Goal: Communication & Community: Share content

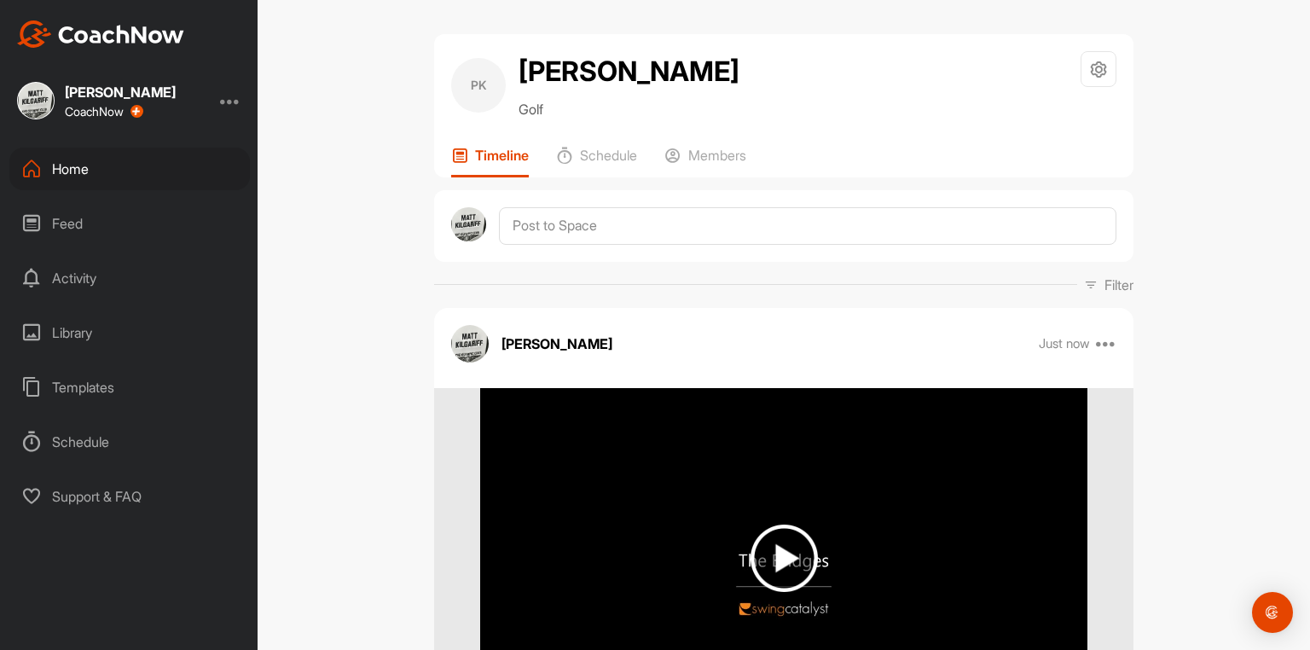
click at [782, 566] on img at bounding box center [784, 558] width 67 height 67
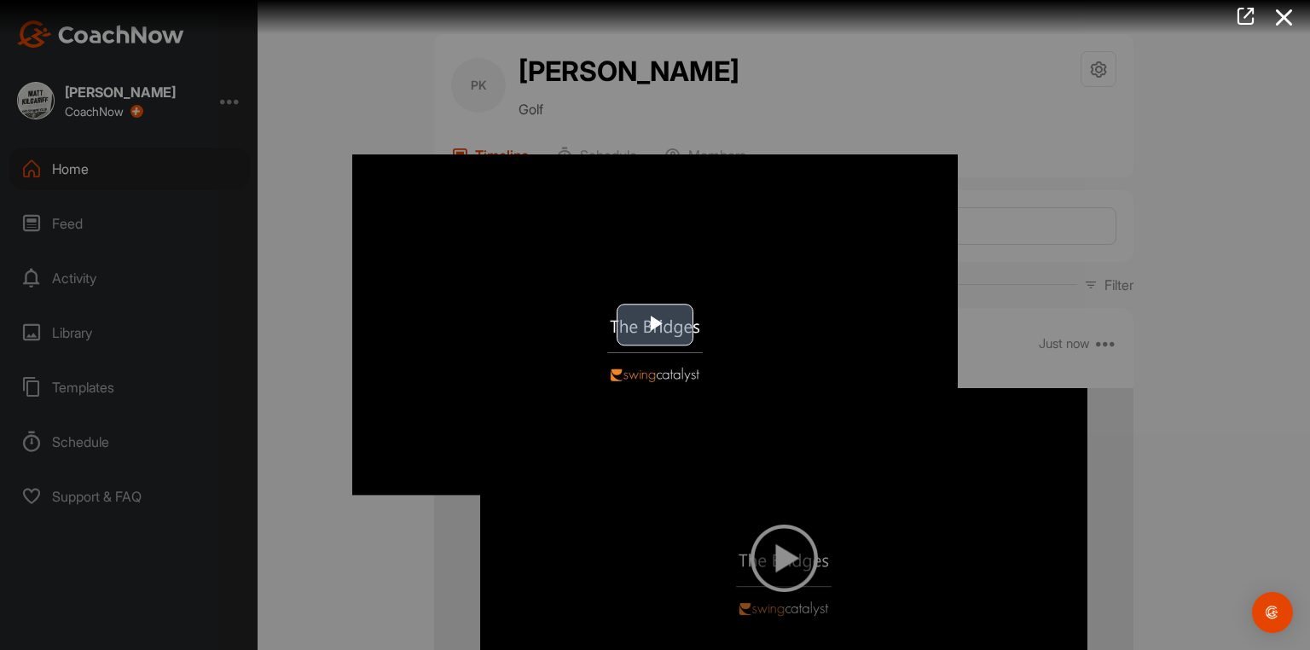
click at [655, 325] on span "Video Player" at bounding box center [655, 325] width 0 height 0
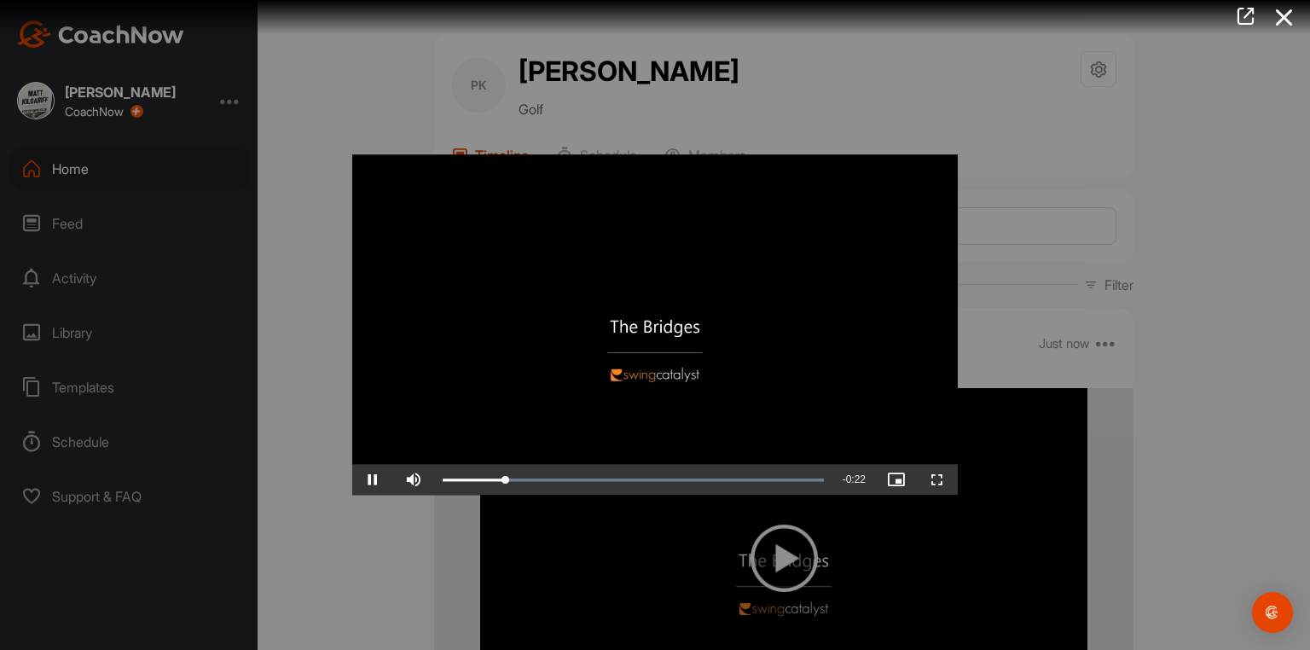
click at [953, 160] on video "Video Player" at bounding box center [655, 324] width 606 height 340
click at [1191, 266] on div at bounding box center [655, 325] width 1310 height 650
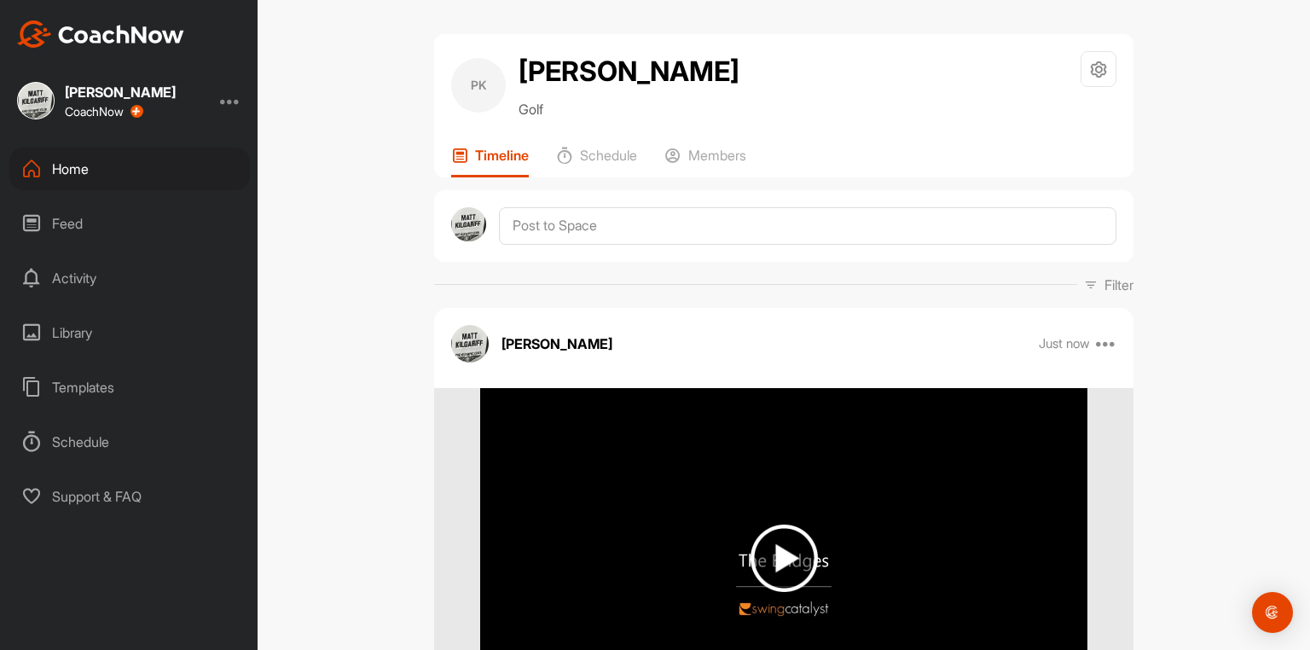
click at [78, 171] on div "Home" at bounding box center [129, 169] width 241 height 43
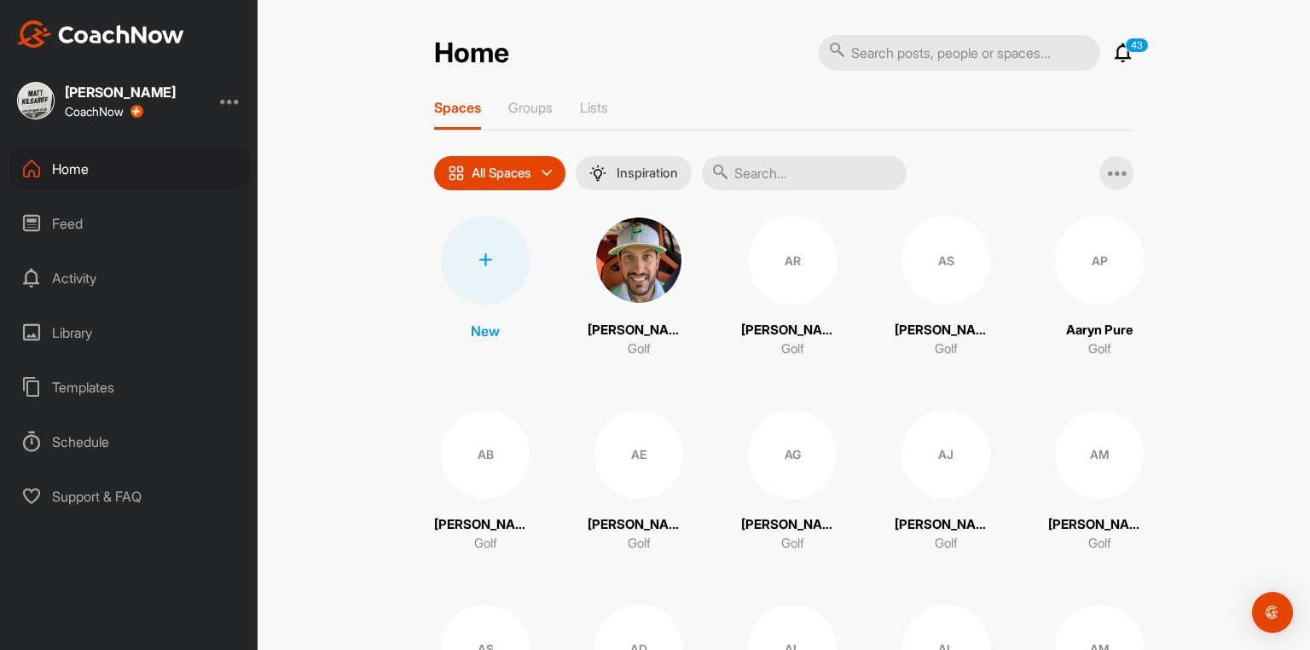
click at [789, 185] on input "text" at bounding box center [804, 173] width 205 height 34
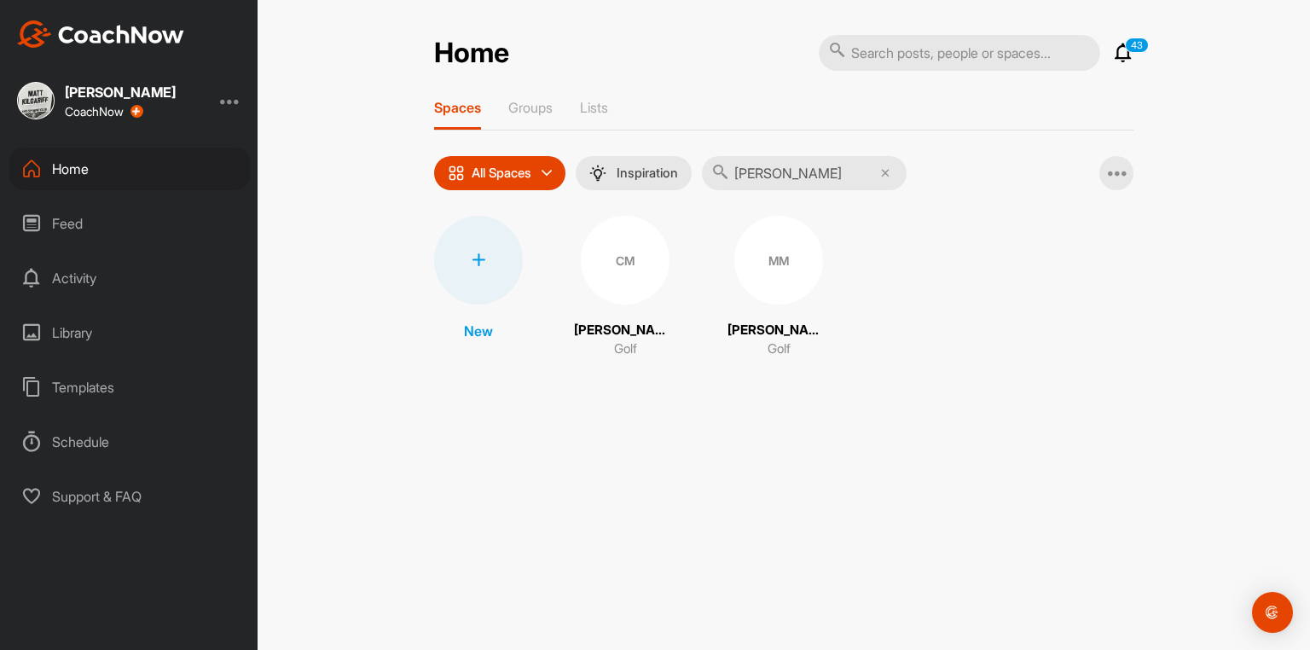
type input "[PERSON_NAME]"
click at [625, 271] on div "CM" at bounding box center [625, 260] width 89 height 89
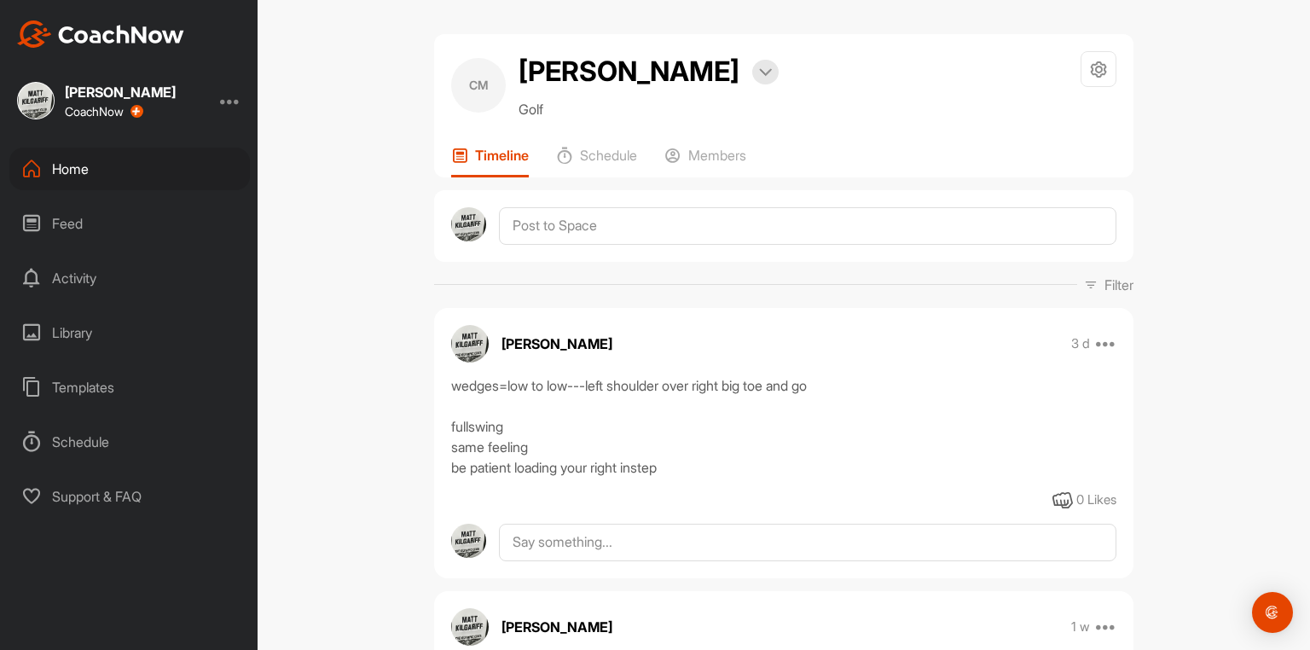
click at [1112, 349] on div "[PERSON_NAME] 3 d Edit Edit Tags Pin to top Delete" at bounding box center [784, 344] width 700 height 38
click at [1109, 352] on icon at bounding box center [1106, 344] width 20 height 20
click at [959, 412] on button "Edit" at bounding box center [1001, 401] width 230 height 56
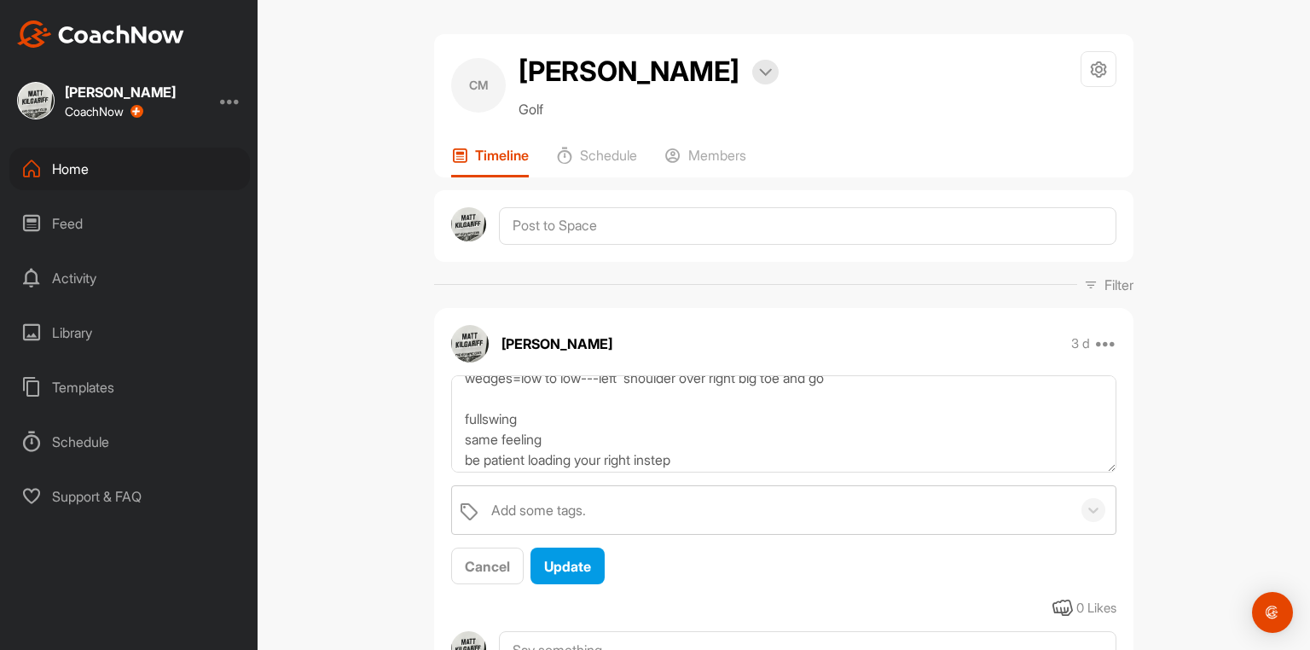
scroll to position [20, 0]
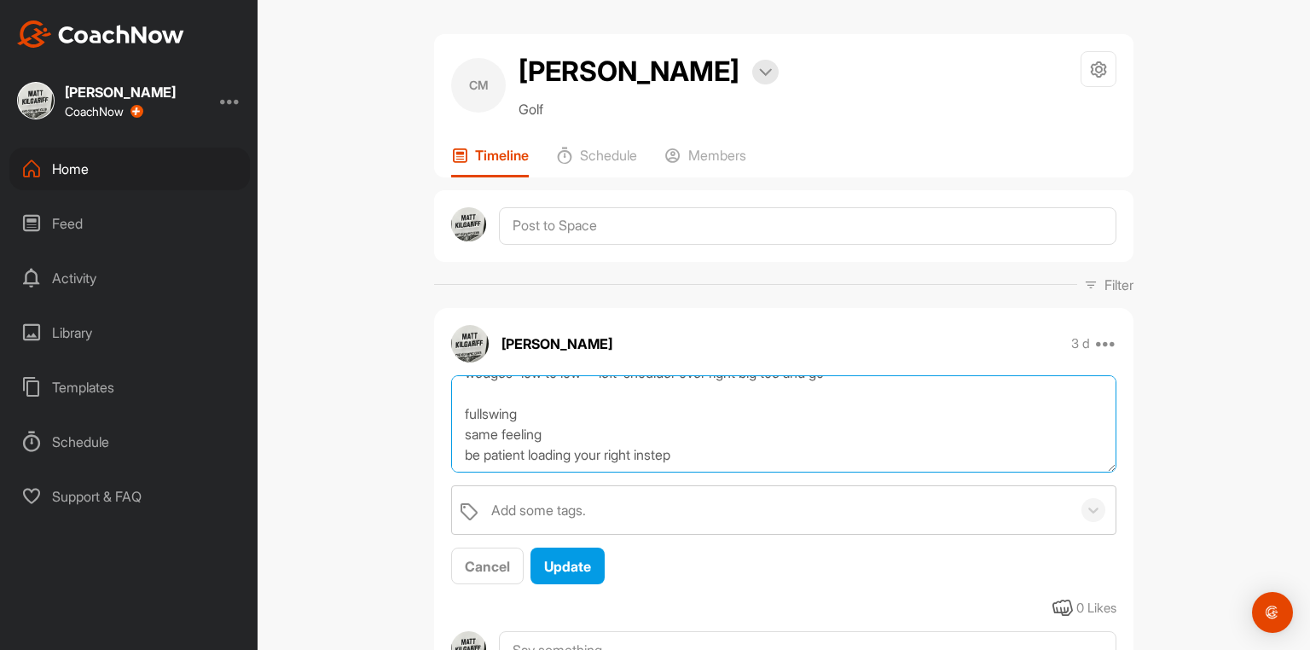
click at [698, 467] on textarea "wedges=low to low---left shoulder over right big toe and go fullswing same feel…" at bounding box center [783, 424] width 665 height 98
click at [700, 462] on textarea "wedges=low to low---left shoulder over right big toe and go fullswing same feel…" at bounding box center [783, 424] width 665 height 98
click at [694, 468] on textarea "wedges=low to low---left shoulder over right big toe and go fullswing same feel…" at bounding box center [783, 424] width 665 height 98
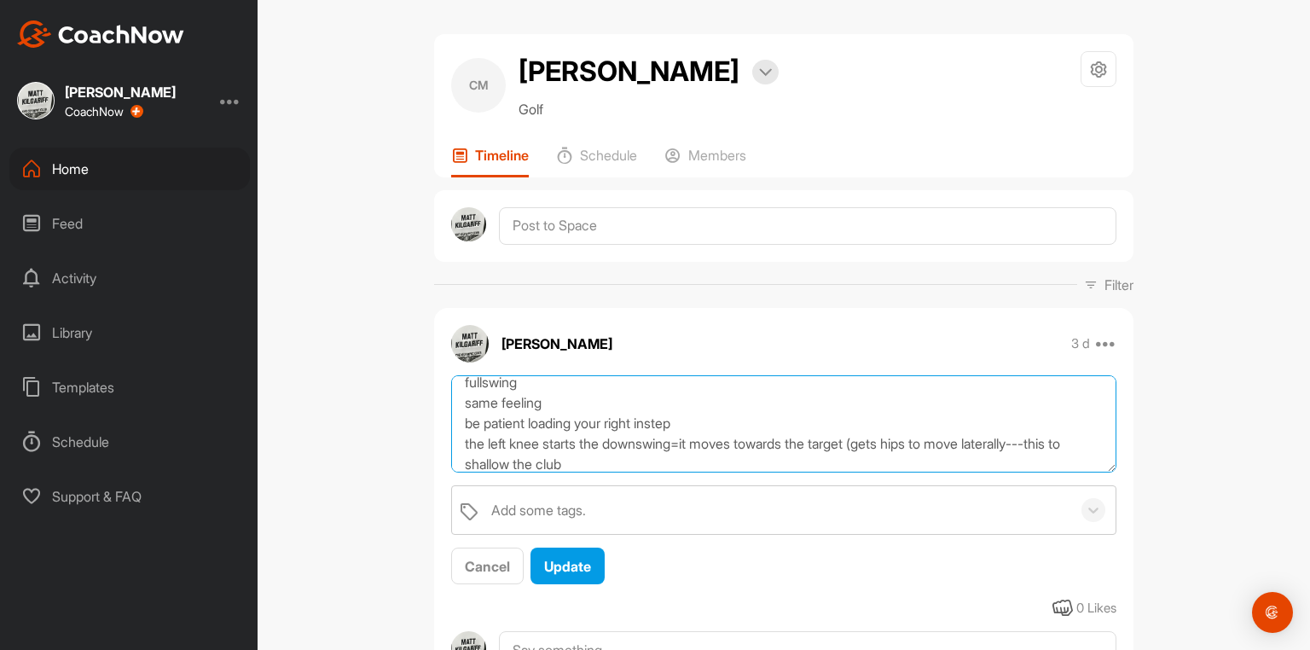
click at [474, 474] on textarea "wedges=low to low---left shoulder over right big toe and go fullswing same feel…" at bounding box center [783, 424] width 665 height 98
click at [505, 472] on textarea "wedges=low to low---left shoulder over right big toe and go fullswing same feel…" at bounding box center [783, 424] width 665 height 98
type textarea "wedges=low to low---left shoulder over right big toe and go fullswing same feel…"
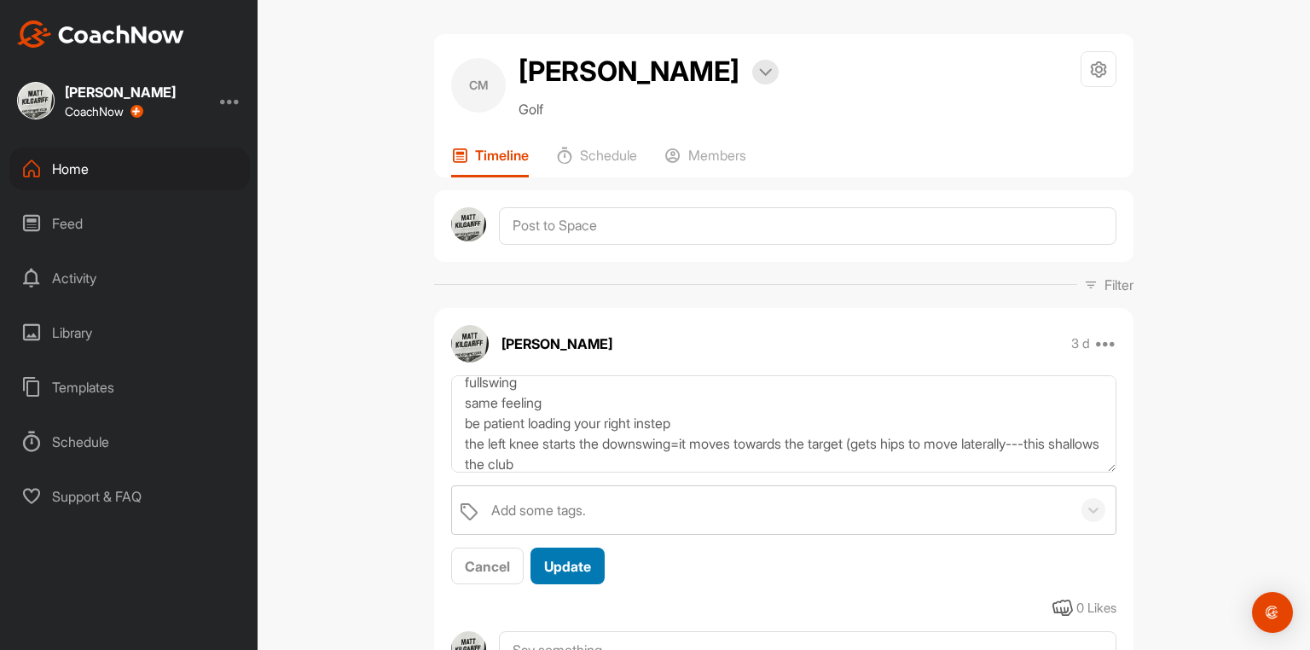
click at [568, 575] on span "Update" at bounding box center [567, 566] width 47 height 17
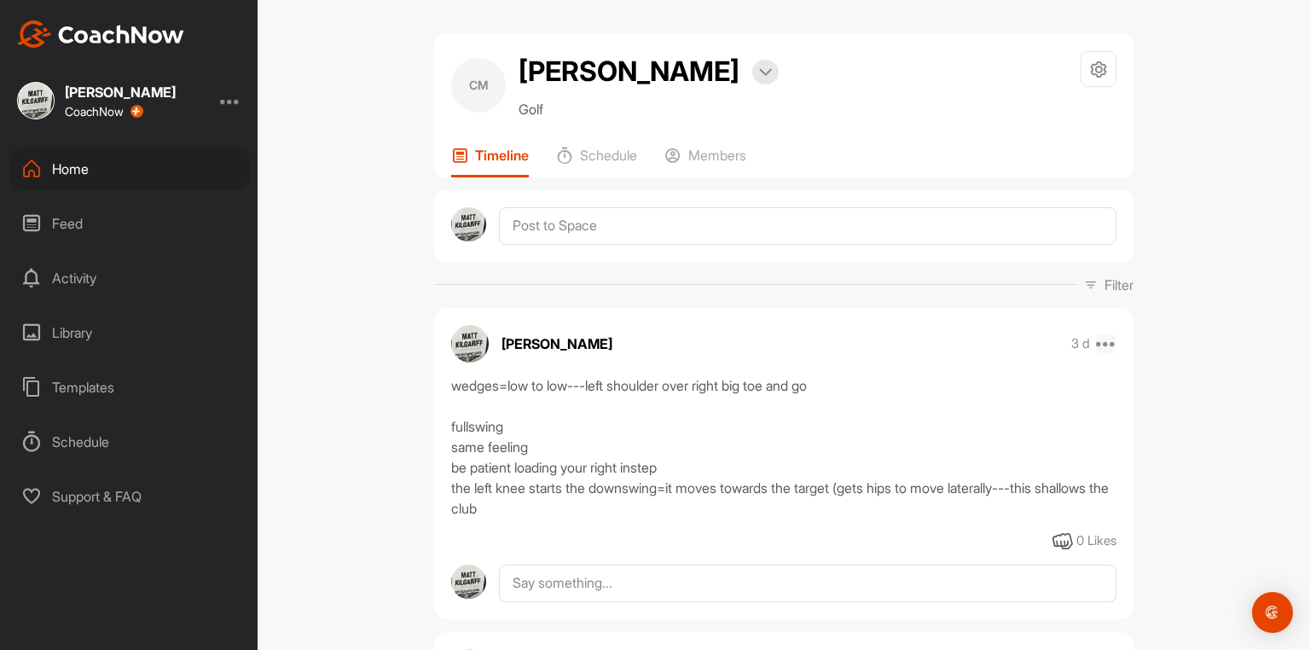
click at [1108, 353] on icon at bounding box center [1106, 344] width 20 height 20
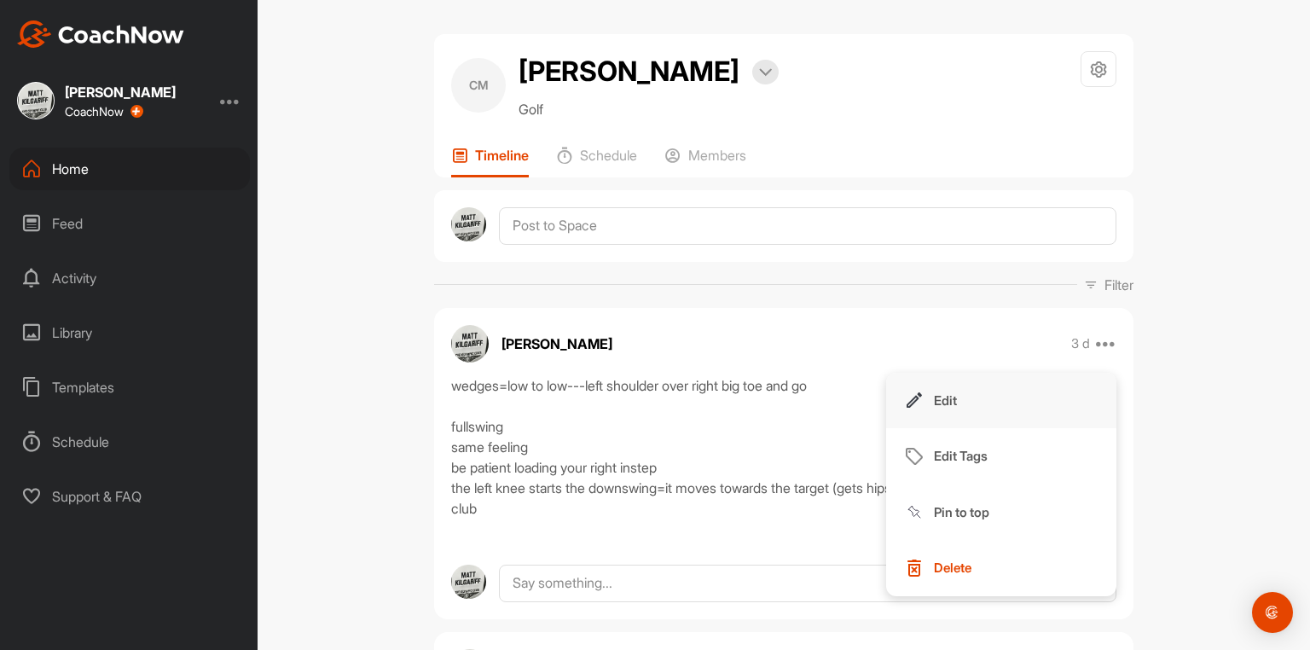
click at [950, 398] on button "Edit" at bounding box center [1001, 401] width 230 height 56
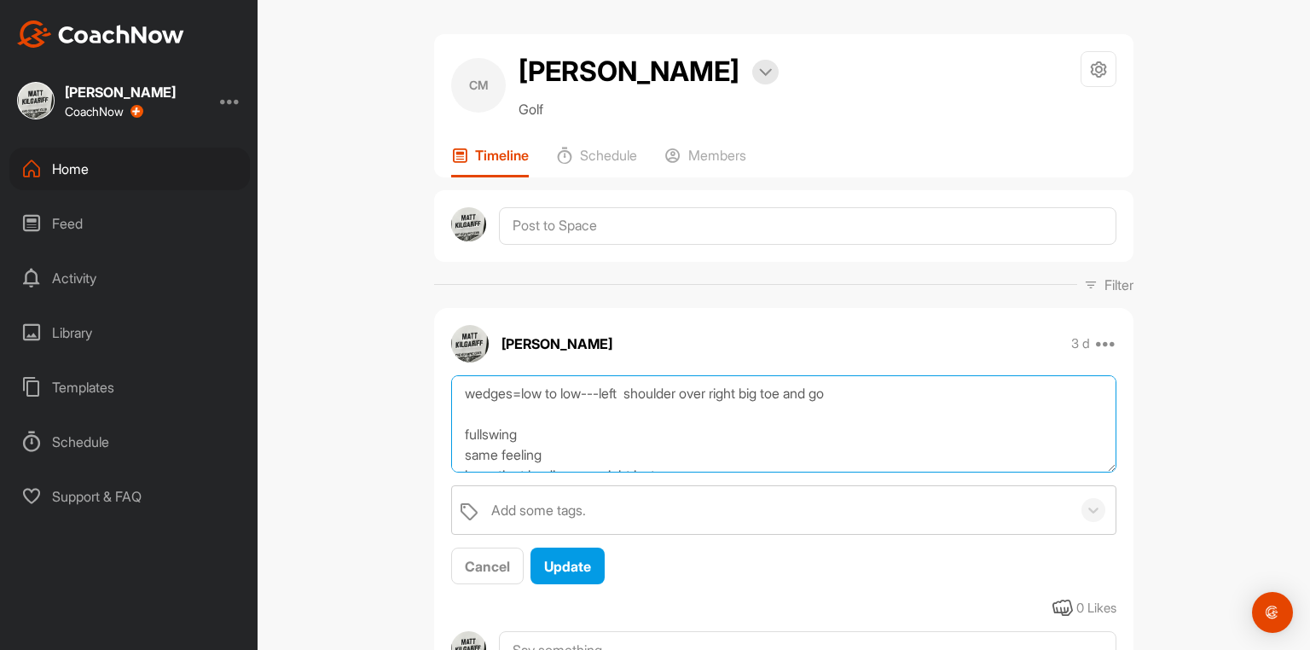
drag, startPoint x: 456, startPoint y: 403, endPoint x: 466, endPoint y: 396, distance: 11.6
click at [458, 400] on textarea "wedges=low to low---left shoulder over right big toe and go fullswing same feel…" at bounding box center [783, 424] width 665 height 98
click at [530, 445] on textarea "wedges=low to low---left shoulder over right big toe and go fullswing same feel…" at bounding box center [783, 424] width 665 height 98
type textarea "wedges=low to low---left shoulder over right big toe and go fullswing (left sho…"
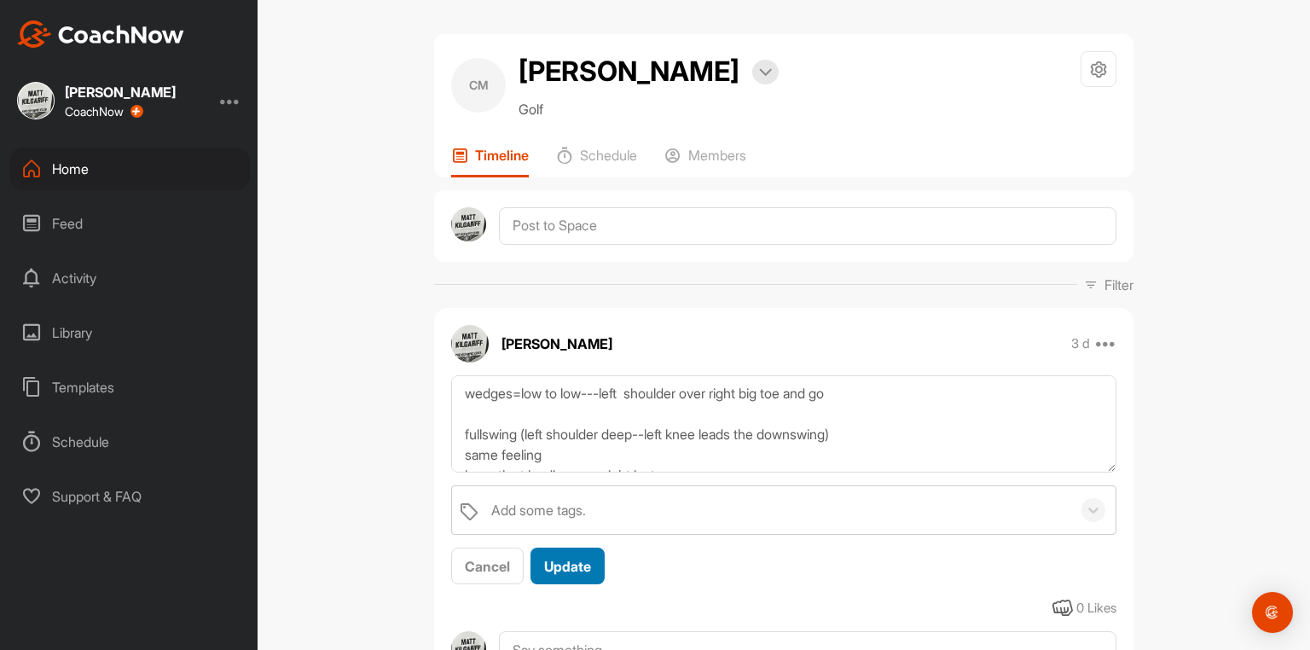
click at [580, 561] on button "Update" at bounding box center [568, 566] width 74 height 37
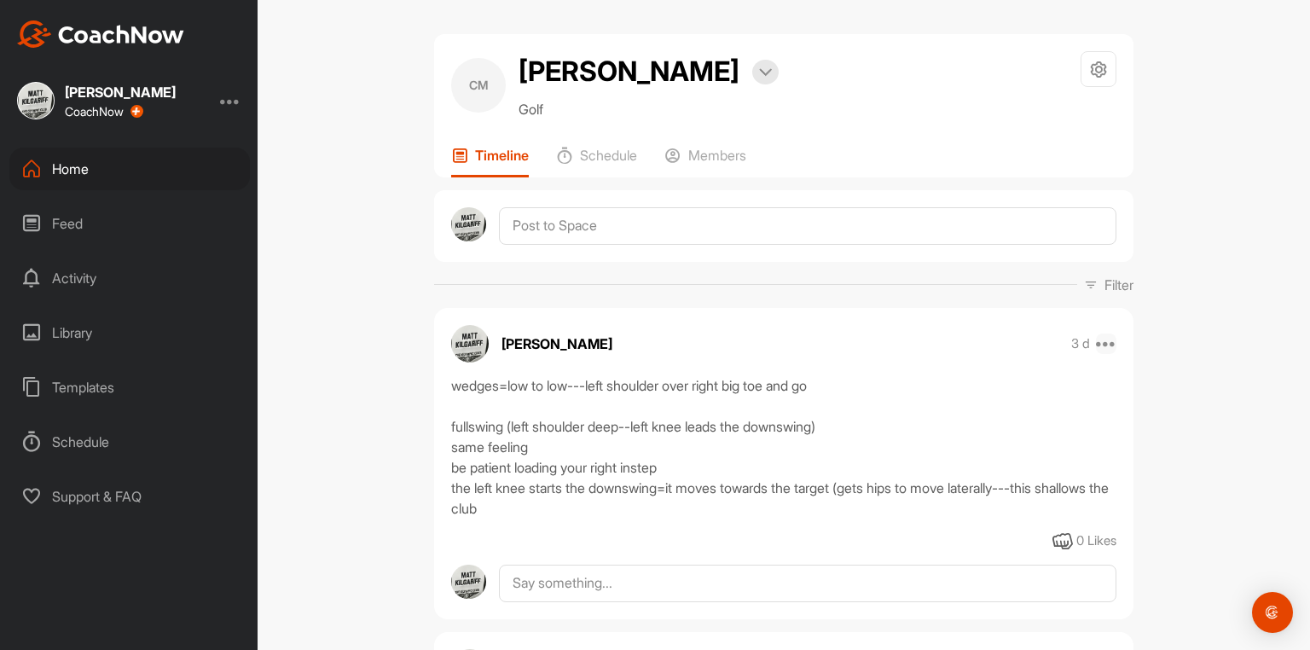
click at [1099, 354] on icon at bounding box center [1106, 344] width 20 height 20
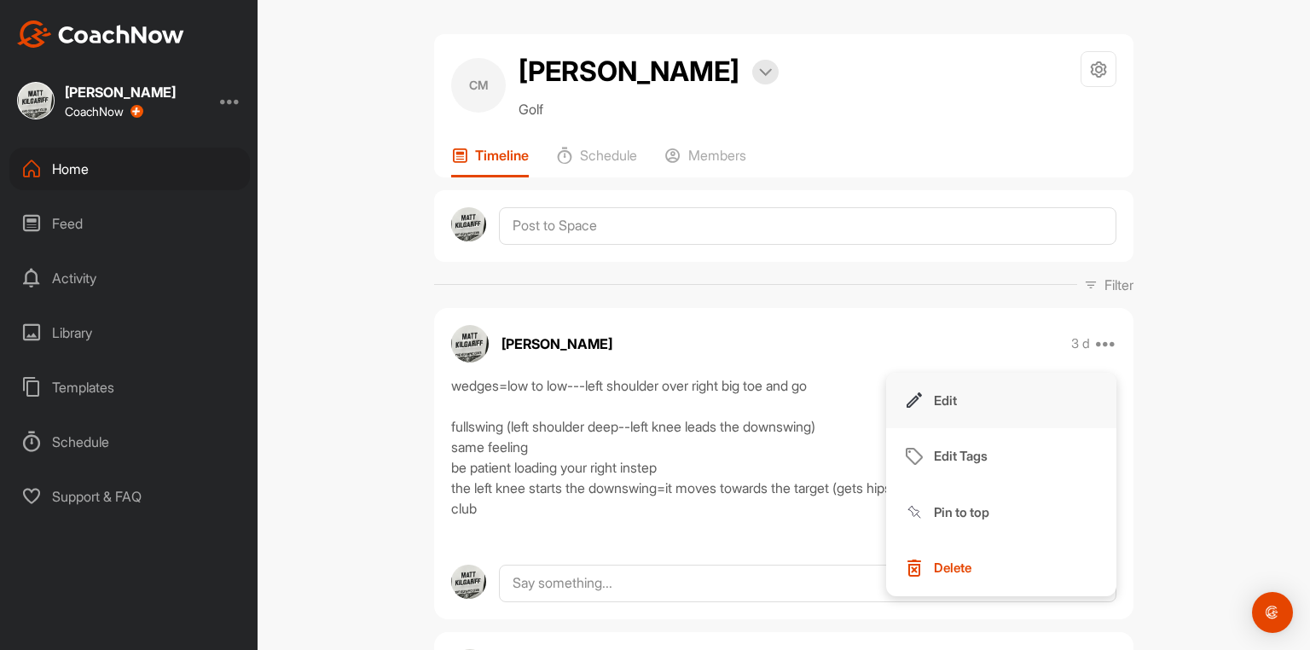
click at [940, 410] on p "Edit" at bounding box center [945, 401] width 23 height 18
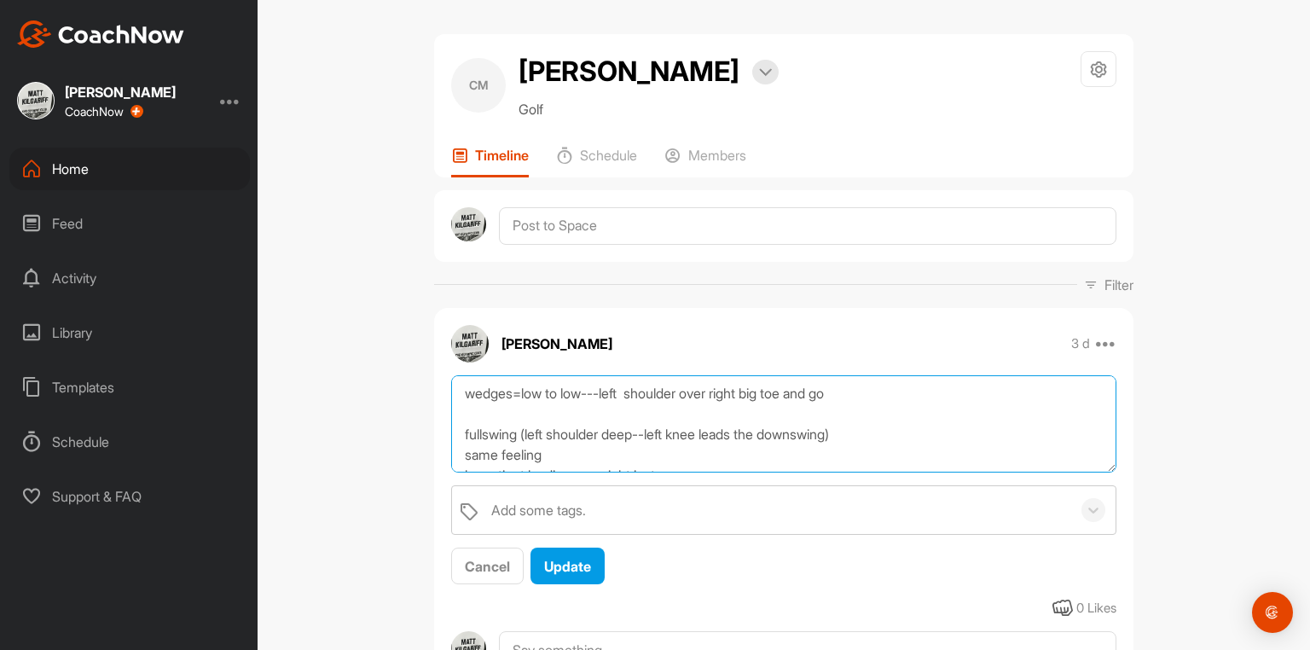
click at [611, 447] on textarea "wedges=low to low---left shoulder over right big toe and go fullswing (left sho…" at bounding box center [783, 424] width 665 height 98
type textarea "wedges=low to low---left shoulder over right big toe and go fullswing (left sho…"
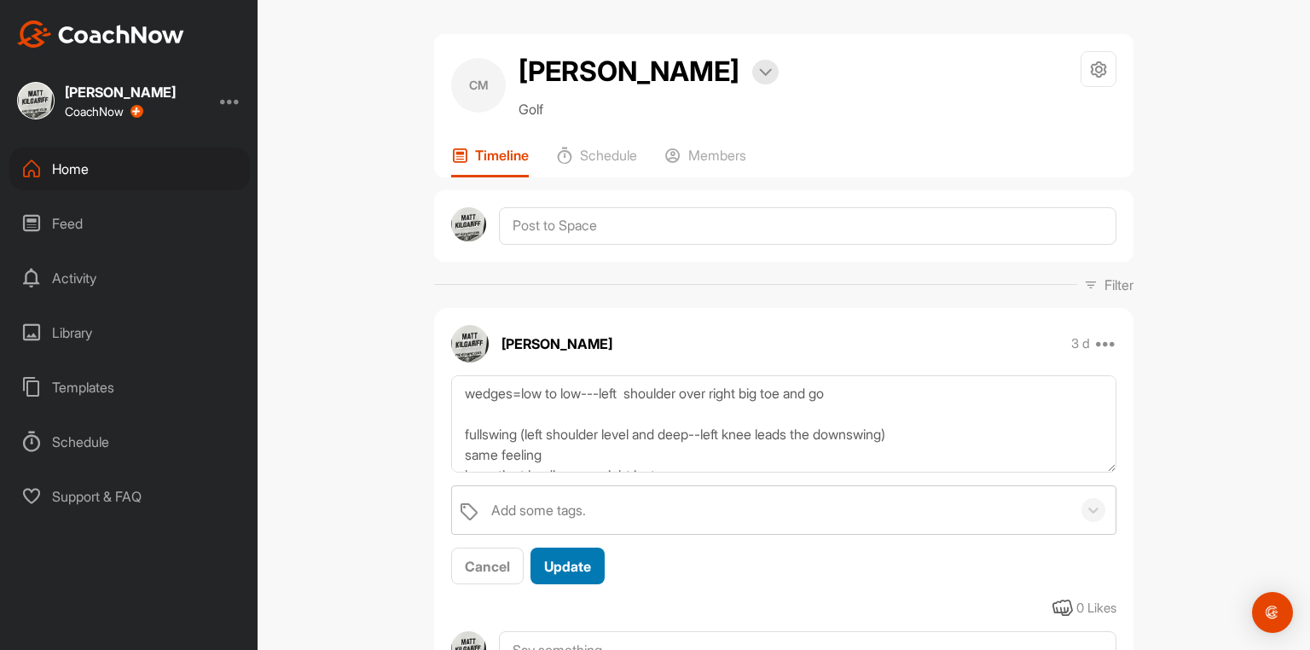
click at [606, 570] on div "Cancel Update" at bounding box center [783, 567] width 665 height 38
click at [582, 572] on span "Update" at bounding box center [567, 566] width 47 height 17
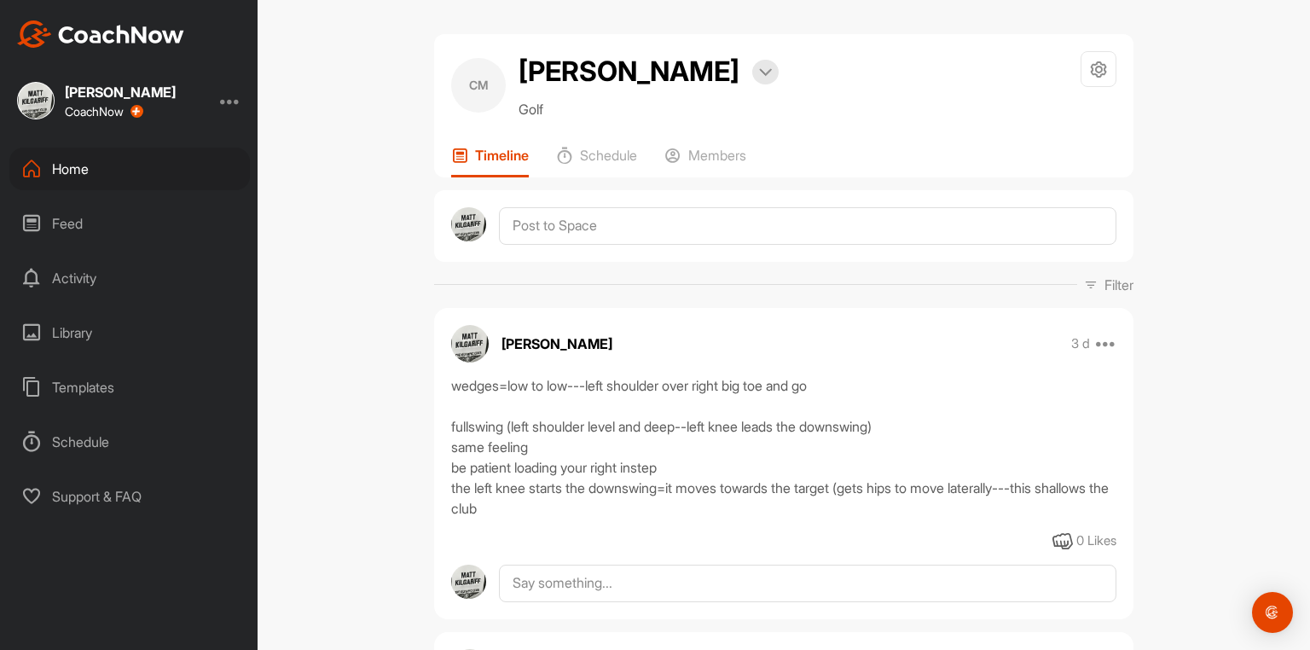
click at [526, 457] on div "wedges=low to low---left shoulder over right big toe and go fullswing (left sho…" at bounding box center [783, 446] width 665 height 143
click at [1102, 354] on icon at bounding box center [1106, 344] width 20 height 20
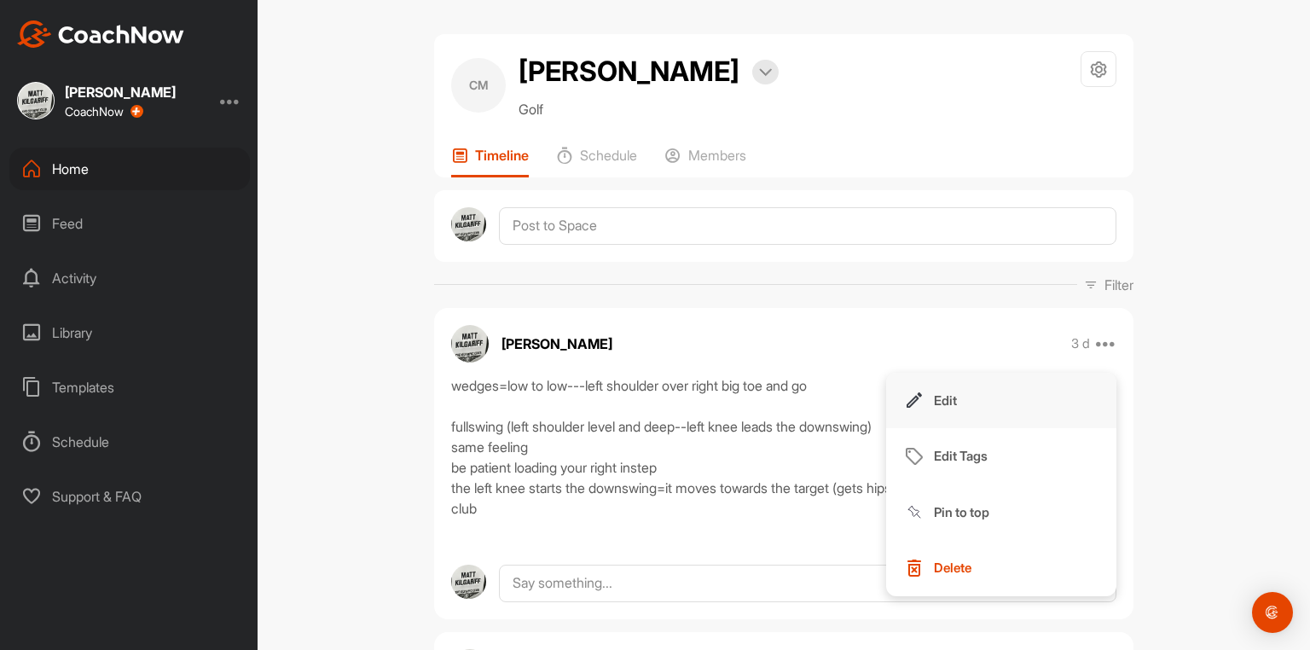
click at [950, 405] on p "Edit" at bounding box center [945, 401] width 23 height 18
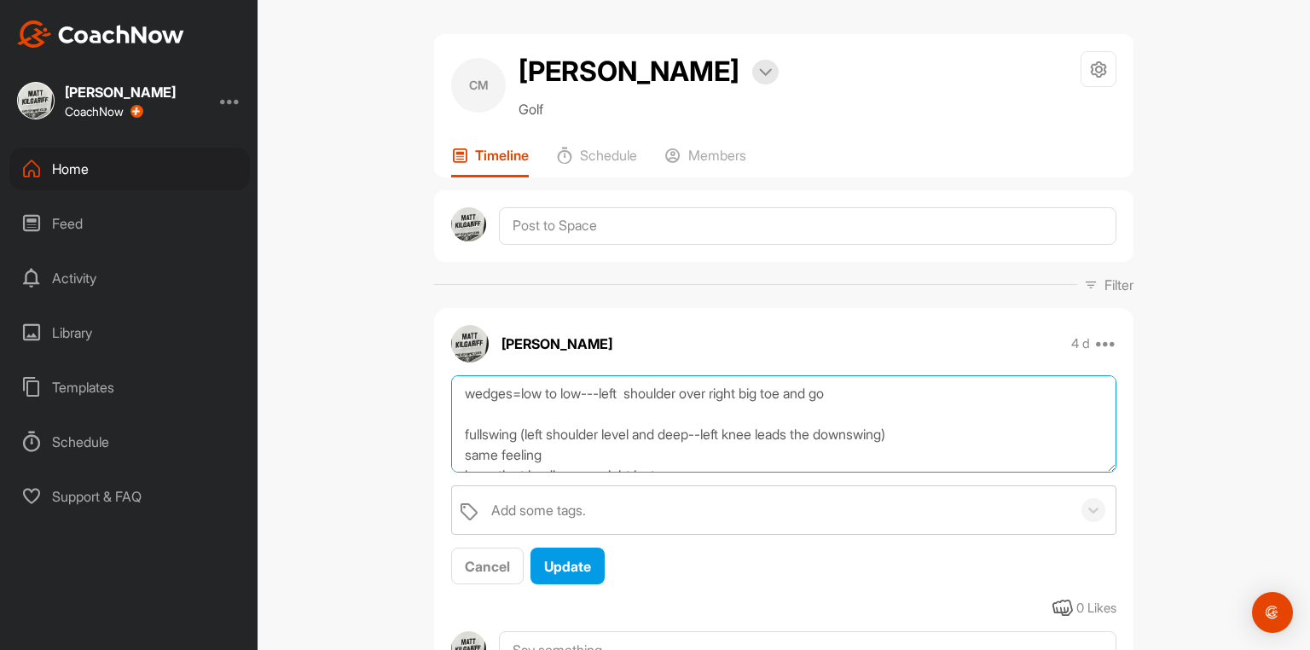
click at [578, 462] on textarea "wedges=low to low---left shoulder over right big toe and go fullswing (left sho…" at bounding box center [783, 424] width 665 height 98
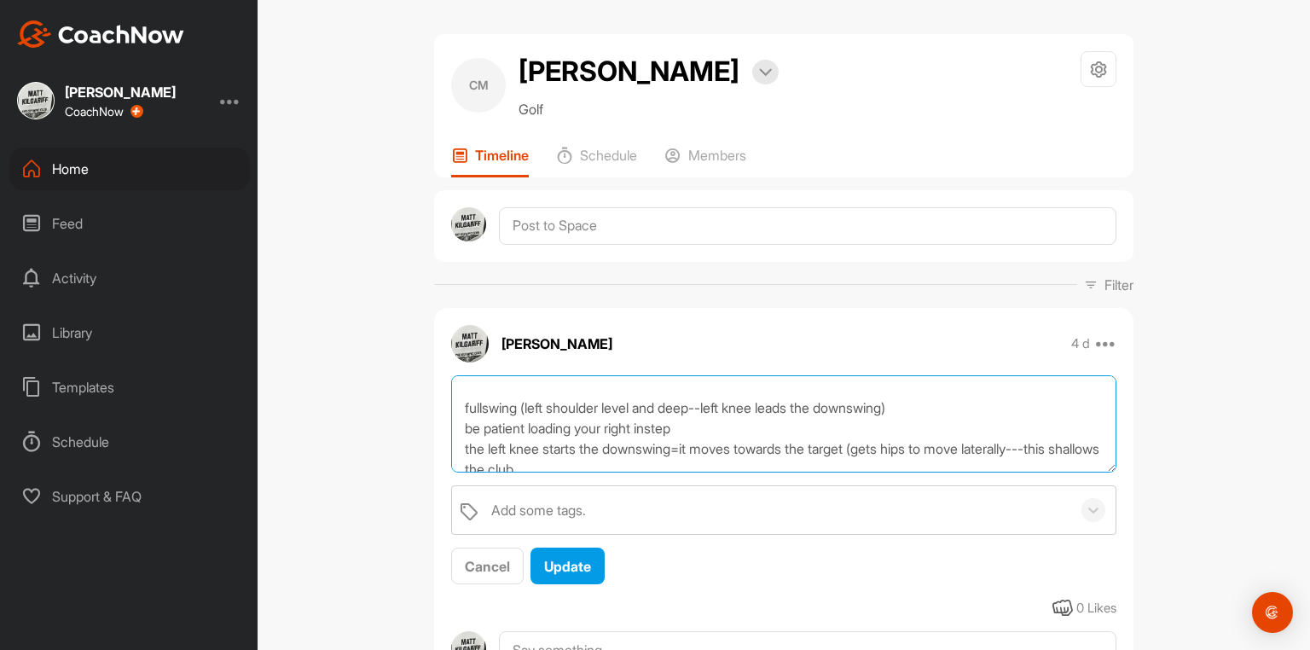
scroll to position [41, 0]
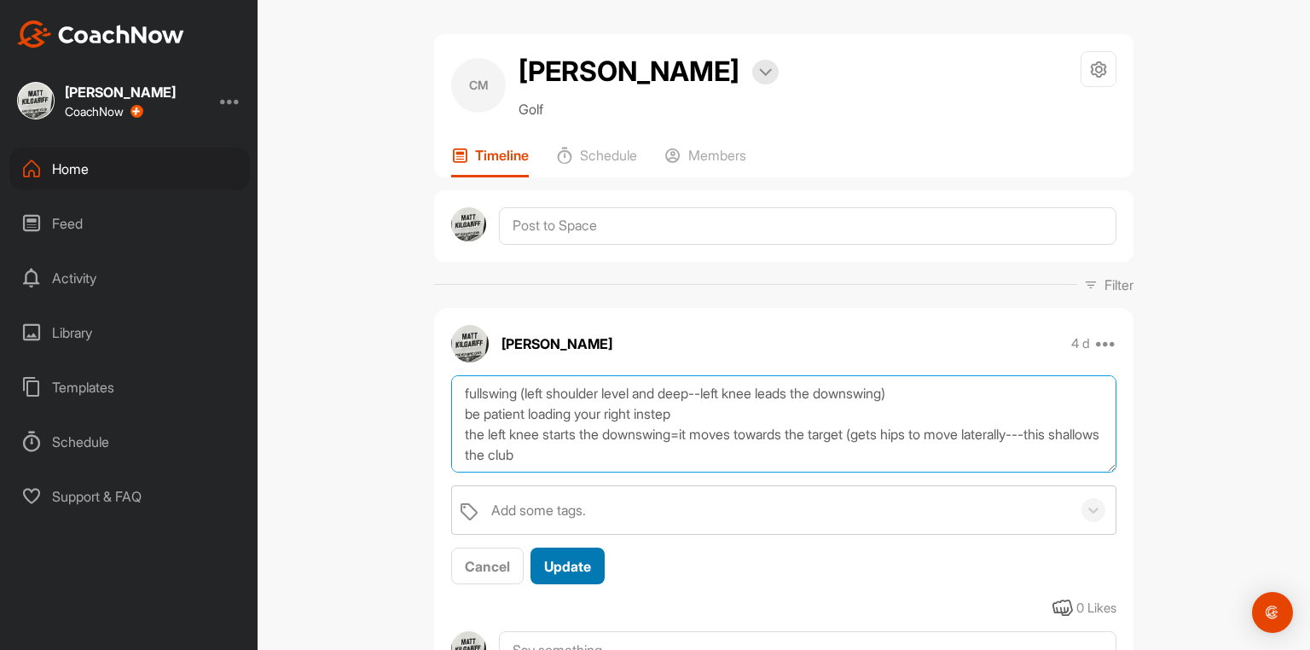
type textarea "wedges=low to low---left shoulder over right big toe and go fullswing (left sho…"
click at [561, 575] on span "Update" at bounding box center [567, 566] width 47 height 17
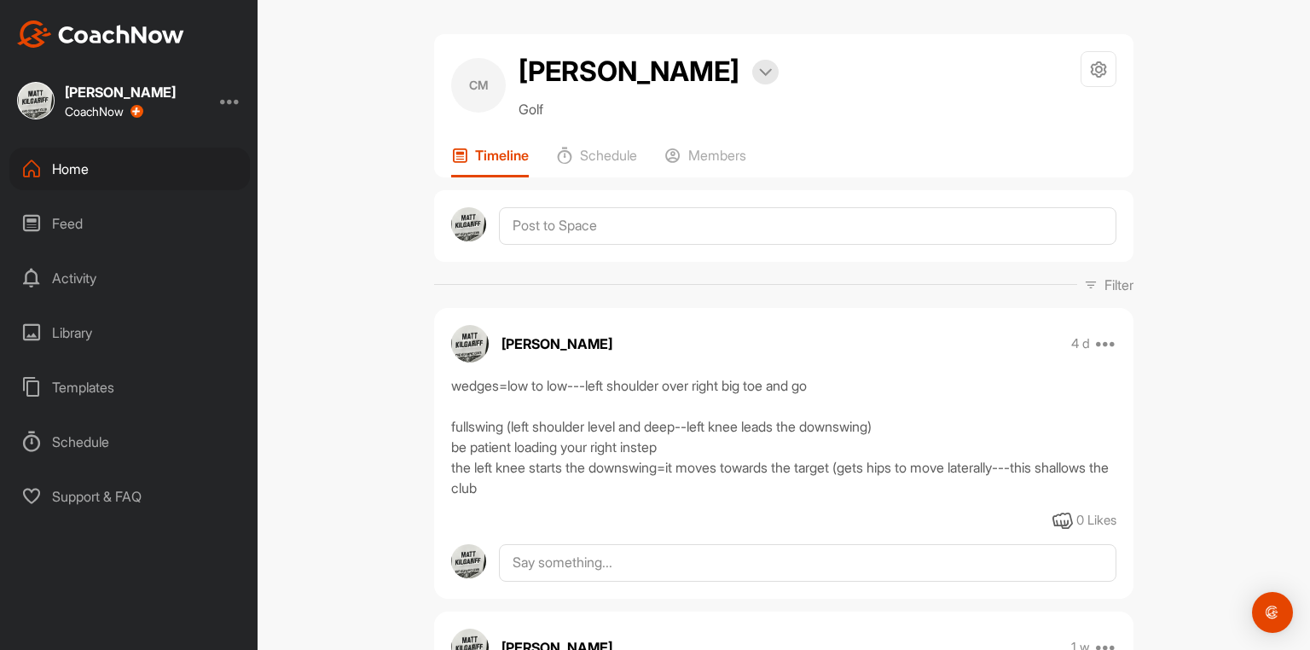
click at [68, 174] on div "Home" at bounding box center [129, 169] width 241 height 43
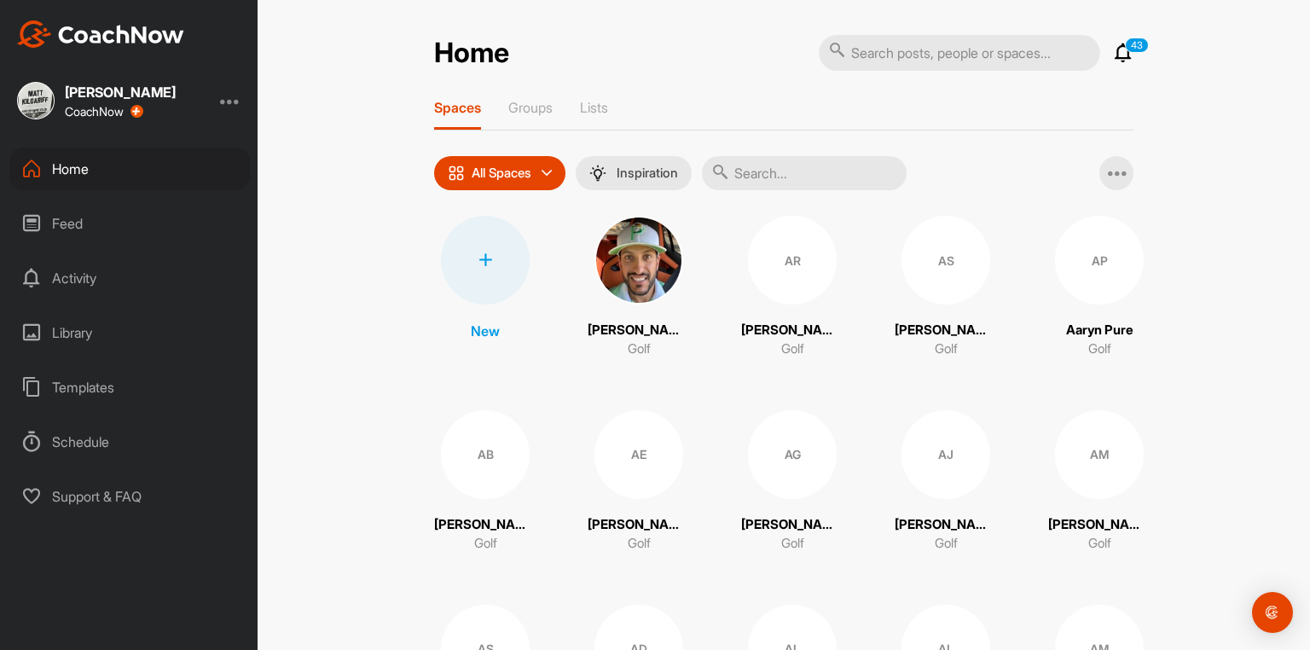
click at [783, 184] on input "text" at bounding box center [804, 173] width 205 height 34
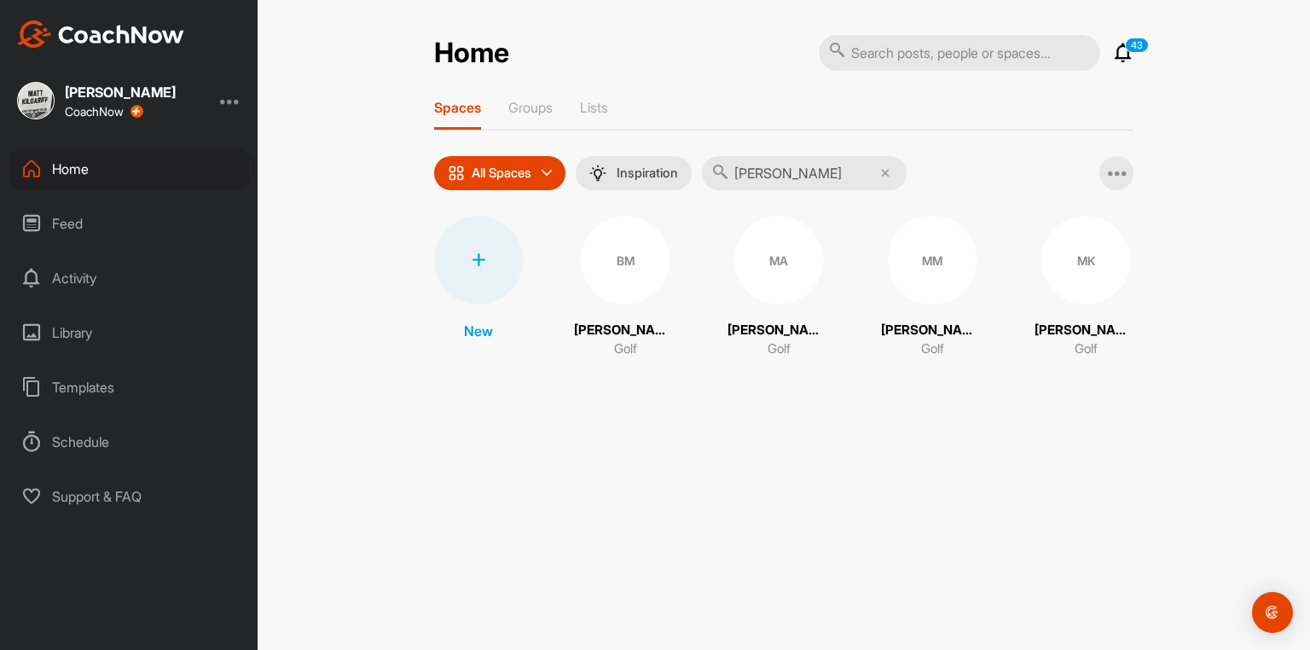
type input "[PERSON_NAME]"
click at [942, 280] on div "MM" at bounding box center [932, 260] width 89 height 89
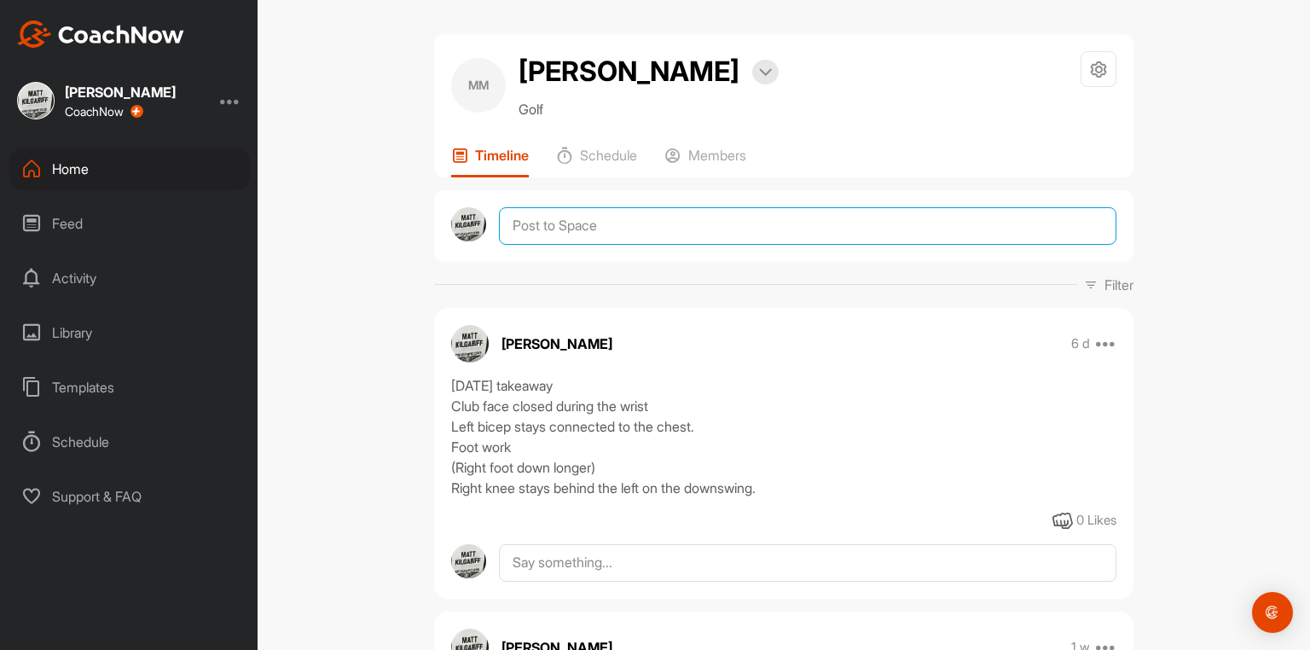
drag, startPoint x: 676, startPoint y: 239, endPoint x: 698, endPoint y: 249, distance: 24.4
click at [671, 242] on textarea at bounding box center [808, 226] width 618 height 38
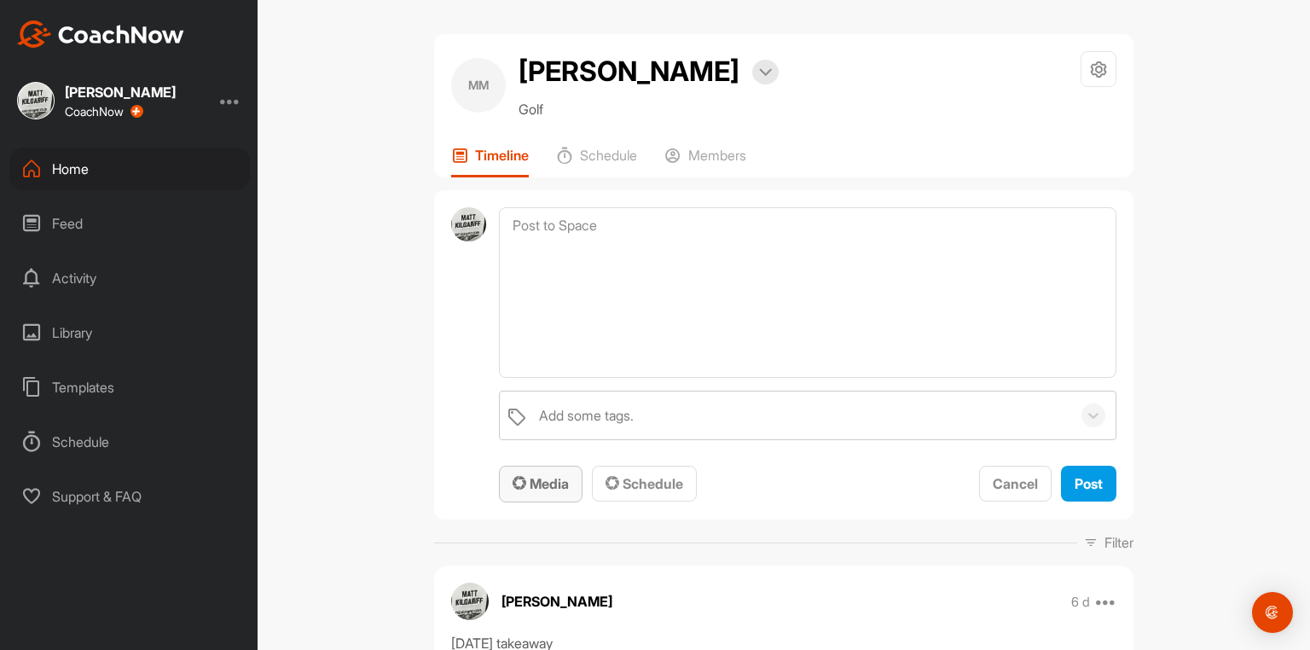
click at [543, 494] on div "Media" at bounding box center [541, 484] width 56 height 20
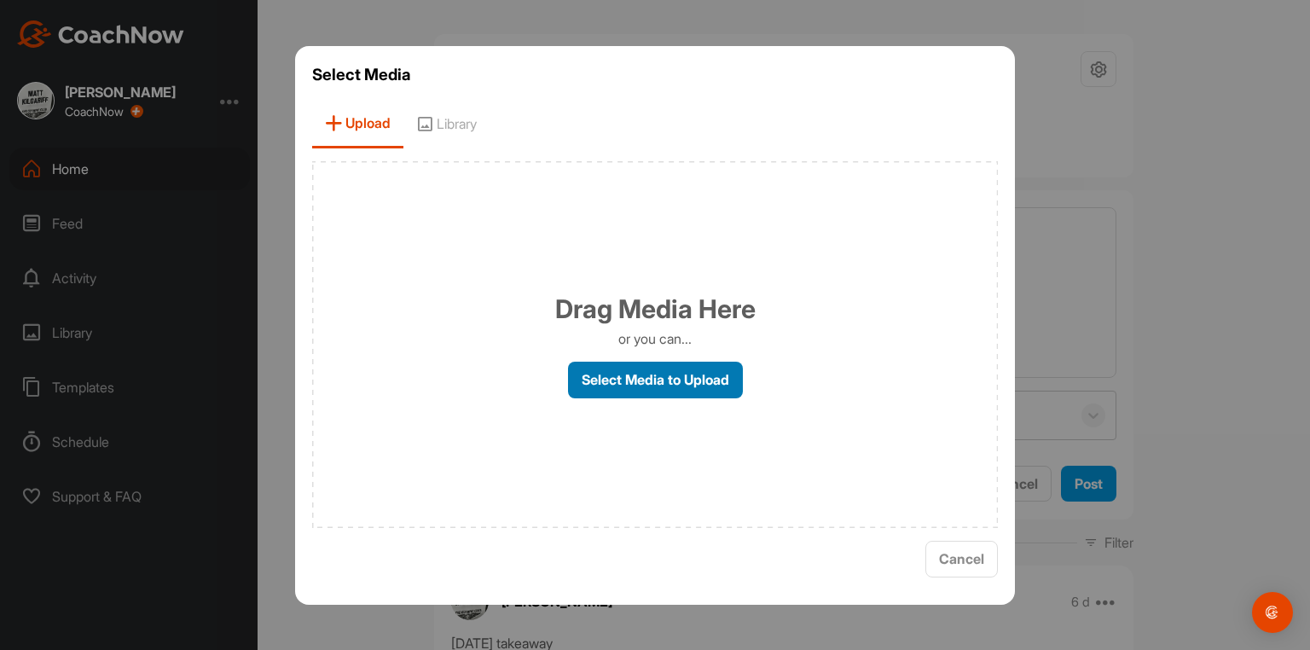
click at [638, 379] on label "Select Media to Upload" at bounding box center [655, 380] width 175 height 37
click at [0, 0] on input "Select Media to Upload" at bounding box center [0, 0] width 0 height 0
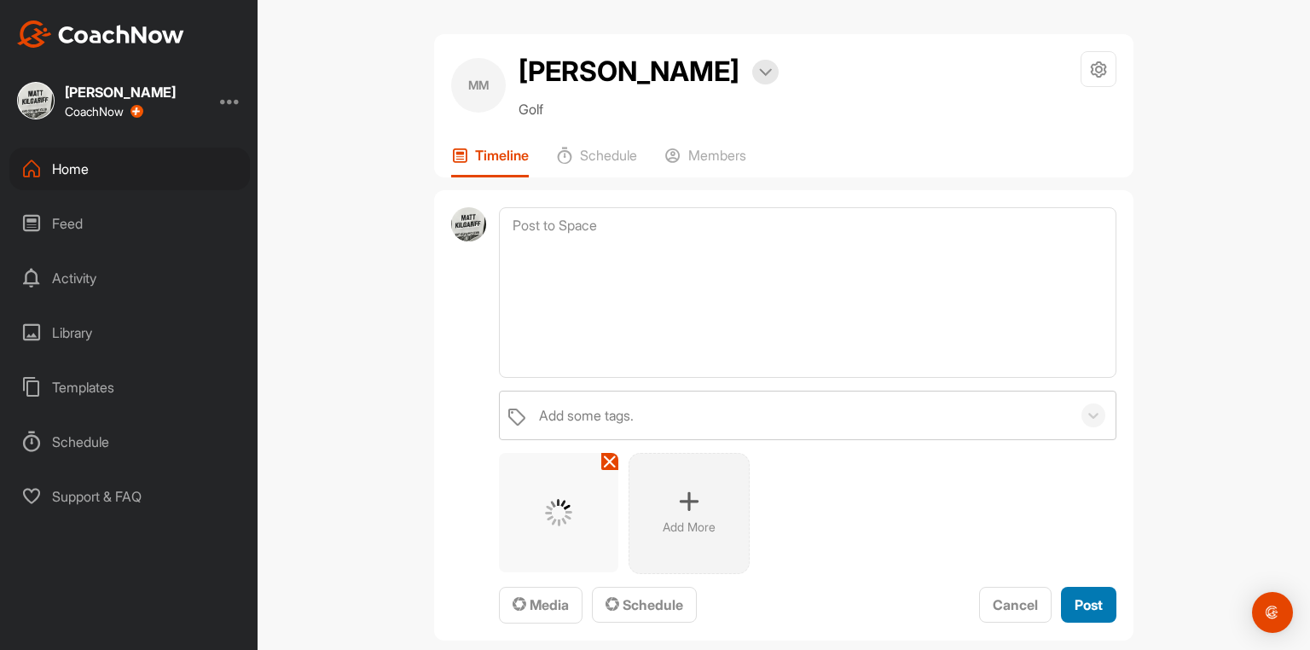
click at [1075, 611] on span "Post" at bounding box center [1089, 604] width 28 height 17
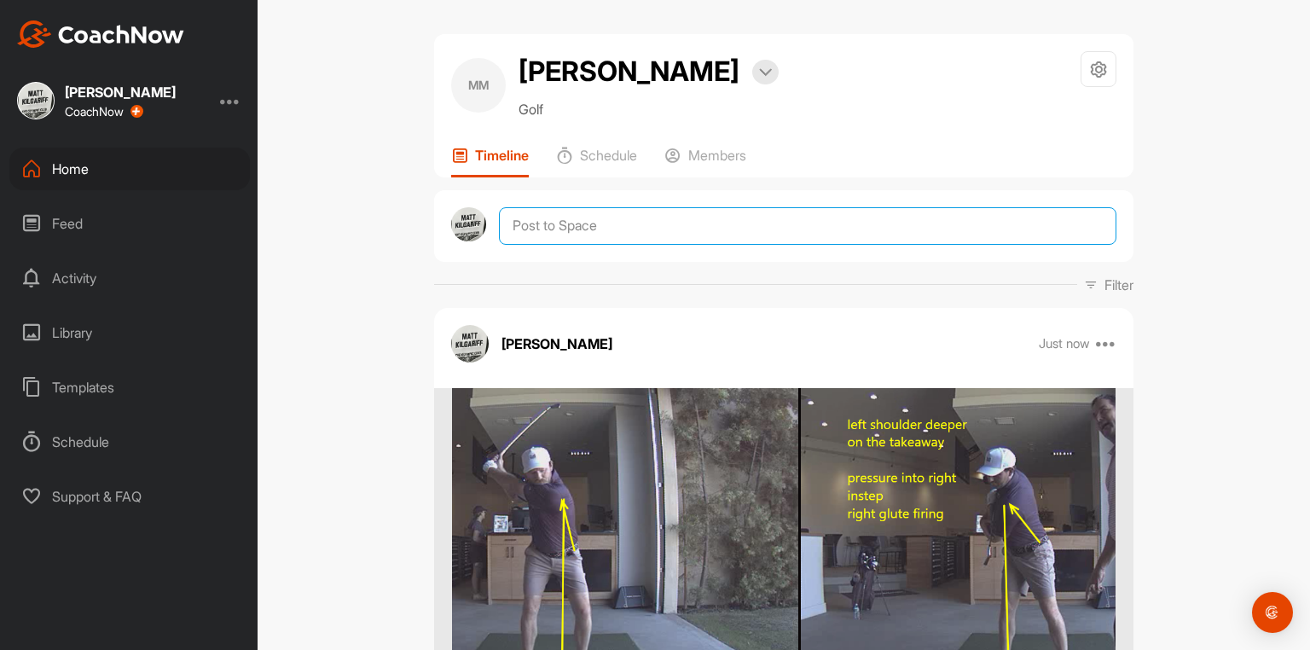
click at [567, 237] on textarea at bounding box center [808, 226] width 618 height 38
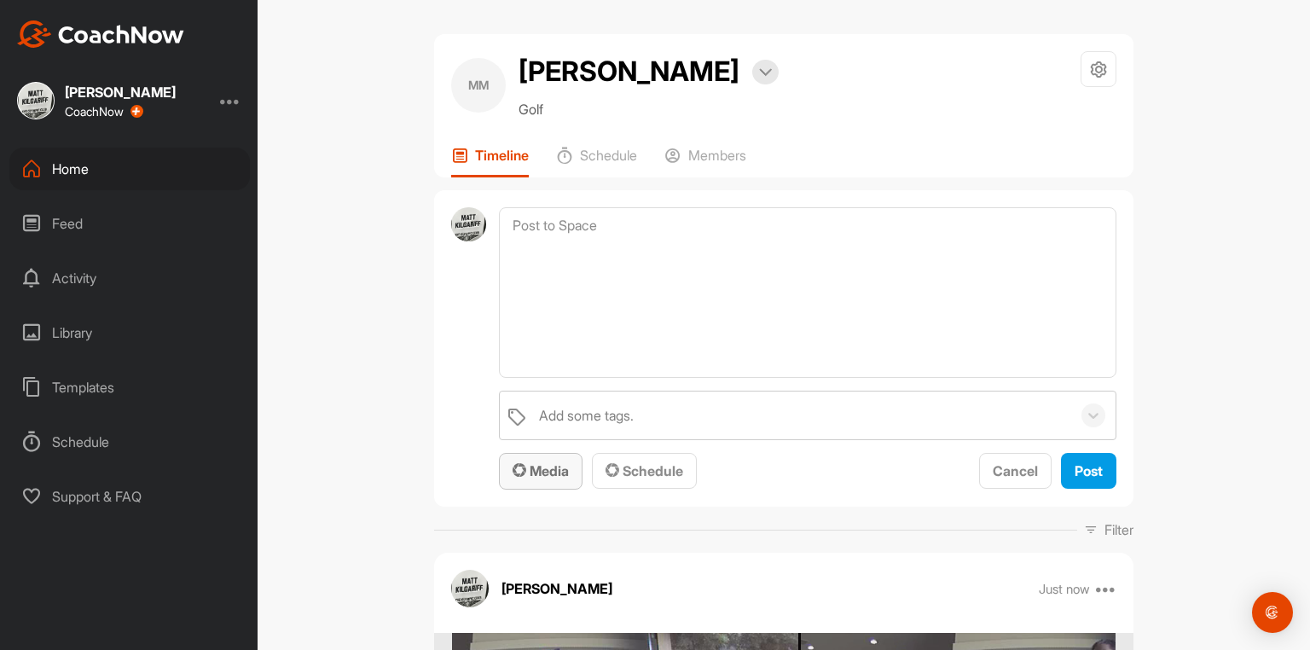
click at [544, 479] on span "Media" at bounding box center [541, 470] width 56 height 17
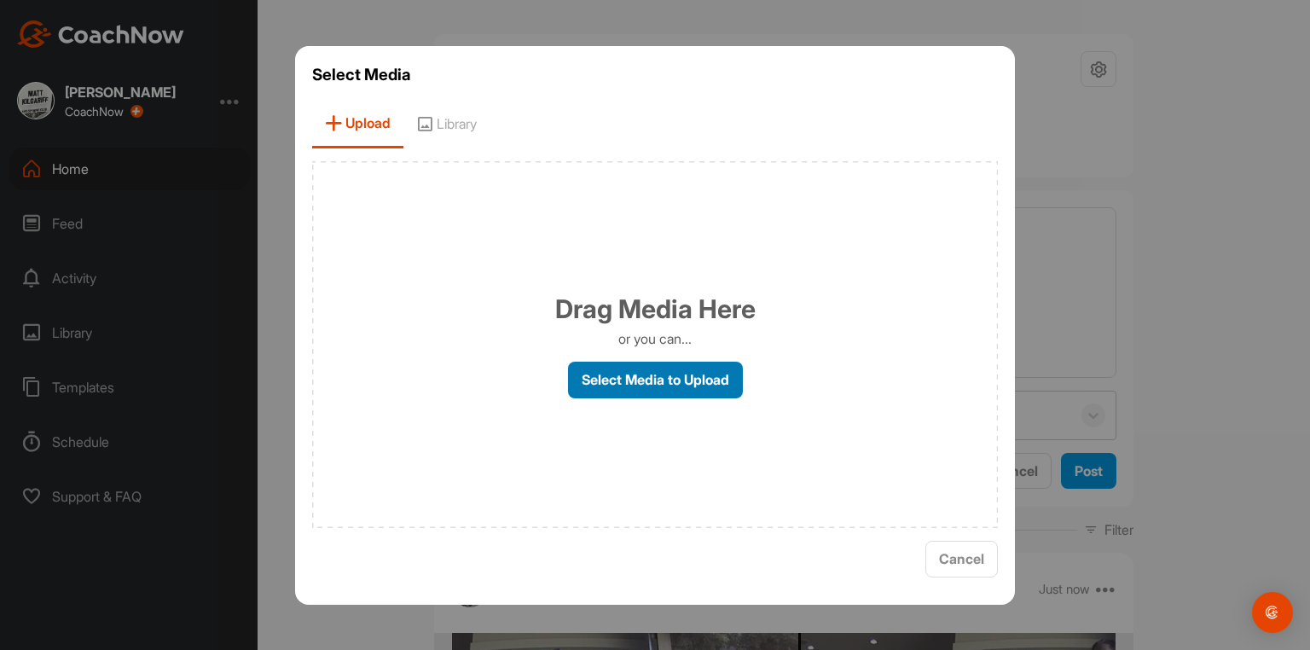
click at [642, 381] on label "Select Media to Upload" at bounding box center [655, 380] width 175 height 37
click at [0, 0] on input "Select Media to Upload" at bounding box center [0, 0] width 0 height 0
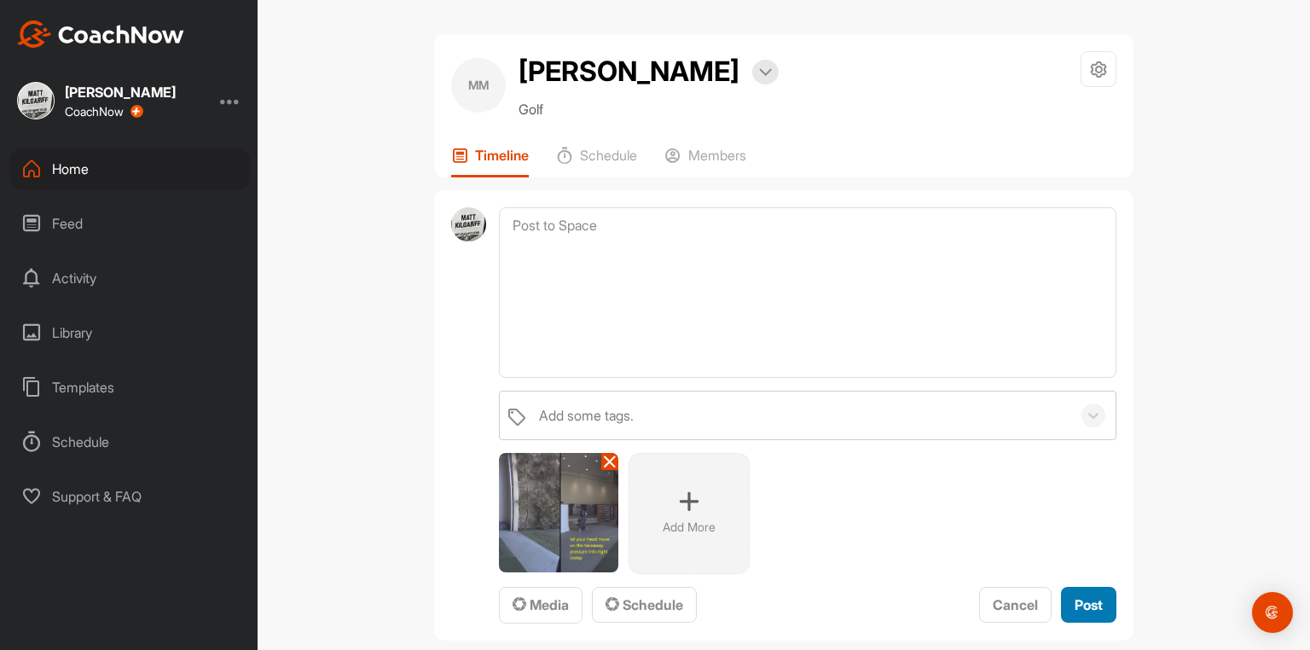
click at [1079, 613] on span "Post" at bounding box center [1089, 604] width 28 height 17
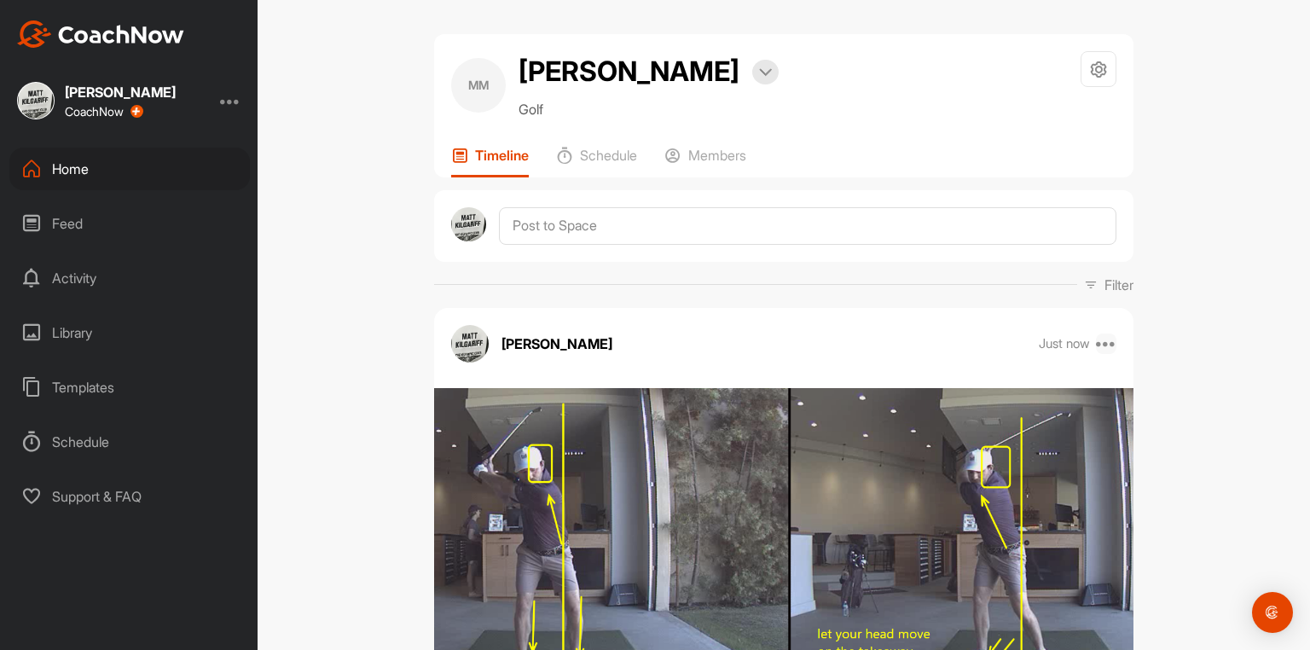
click at [1101, 352] on icon at bounding box center [1106, 344] width 20 height 20
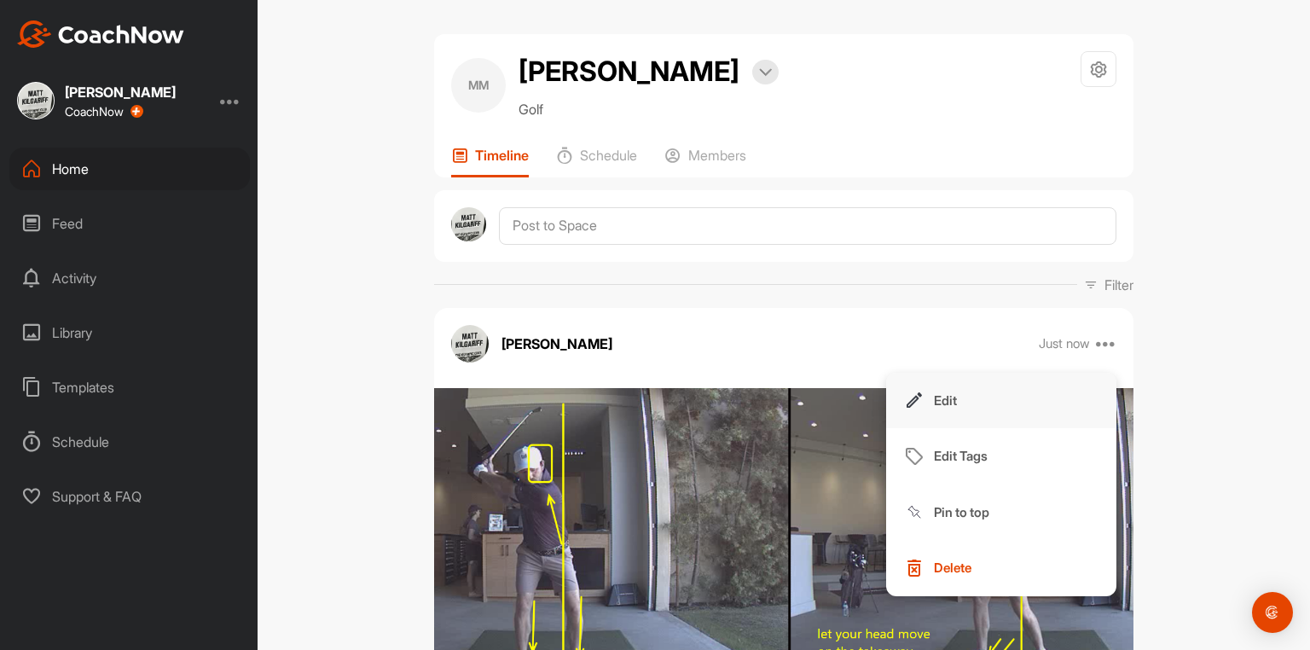
click at [952, 404] on p "Edit" at bounding box center [945, 401] width 23 height 18
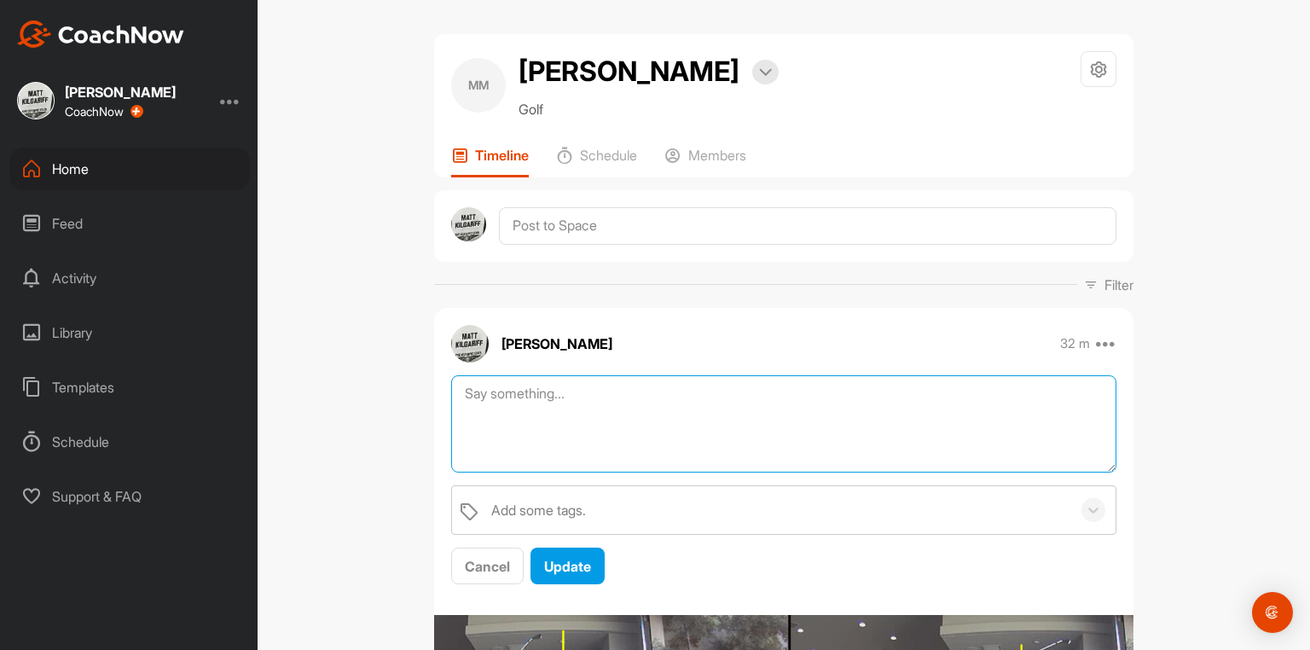
click at [563, 398] on textarea at bounding box center [783, 424] width 665 height 98
type textarea "right elbow in-clubface faces the ball longer control the face"
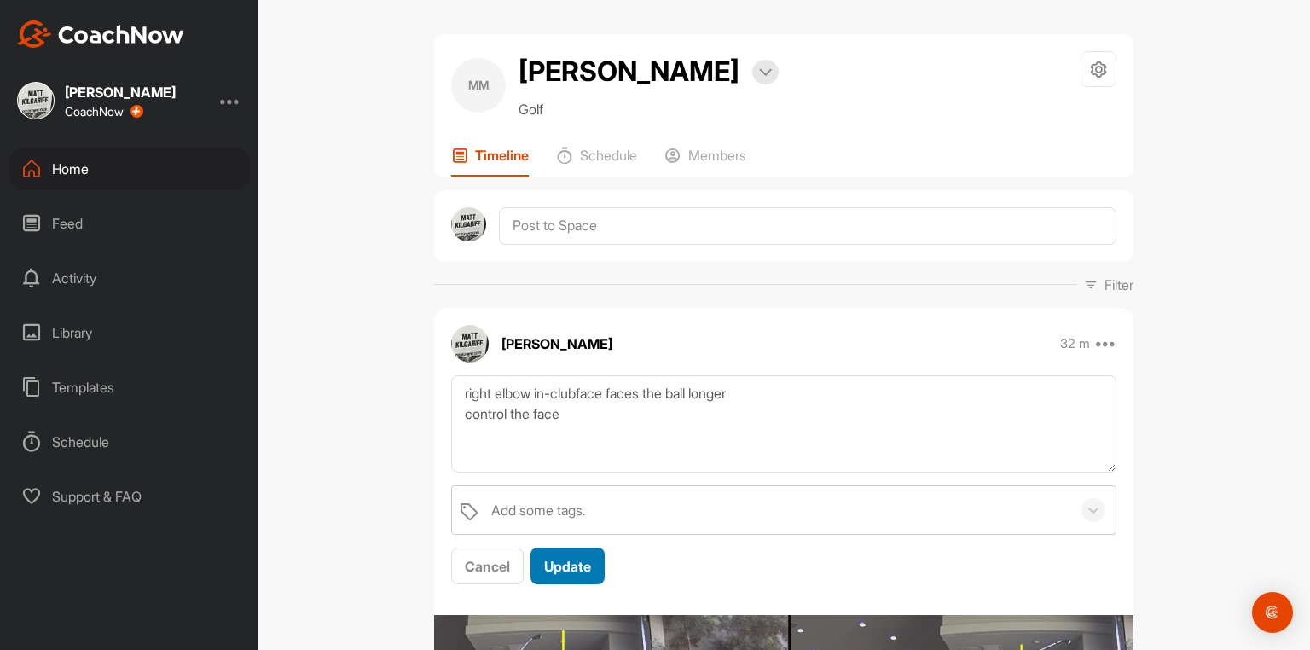
click at [557, 573] on span "Update" at bounding box center [567, 566] width 47 height 17
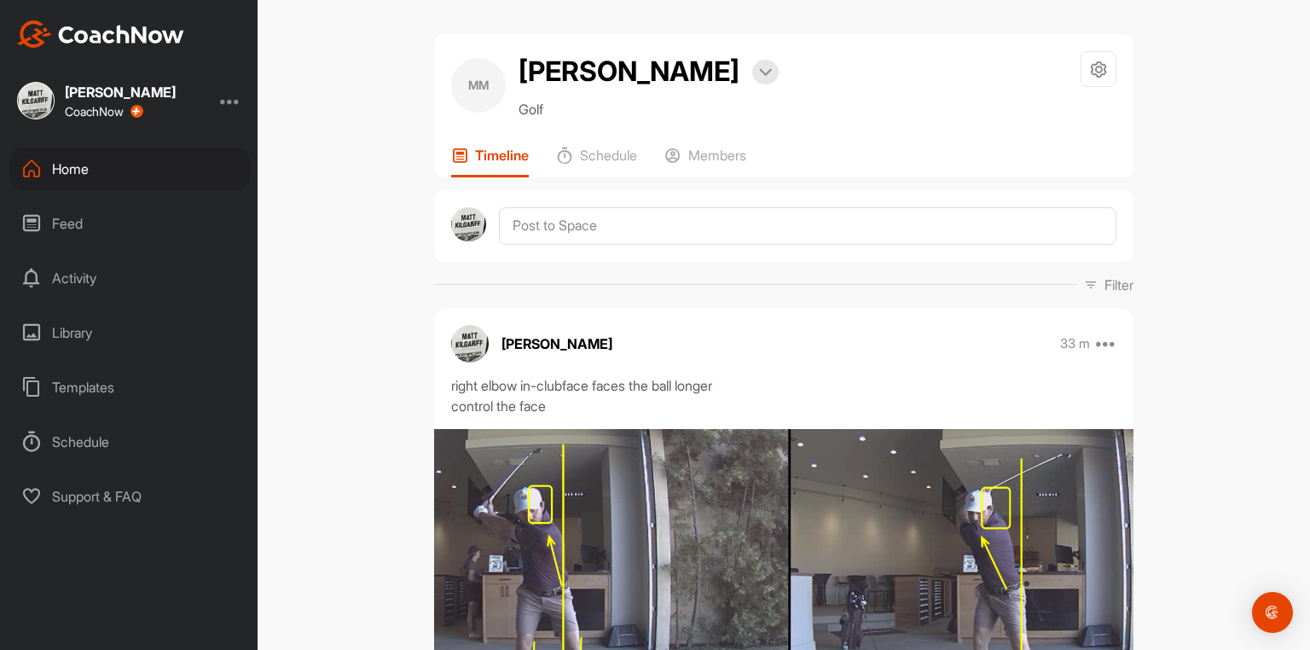
click at [70, 167] on div "Home" at bounding box center [129, 169] width 241 height 43
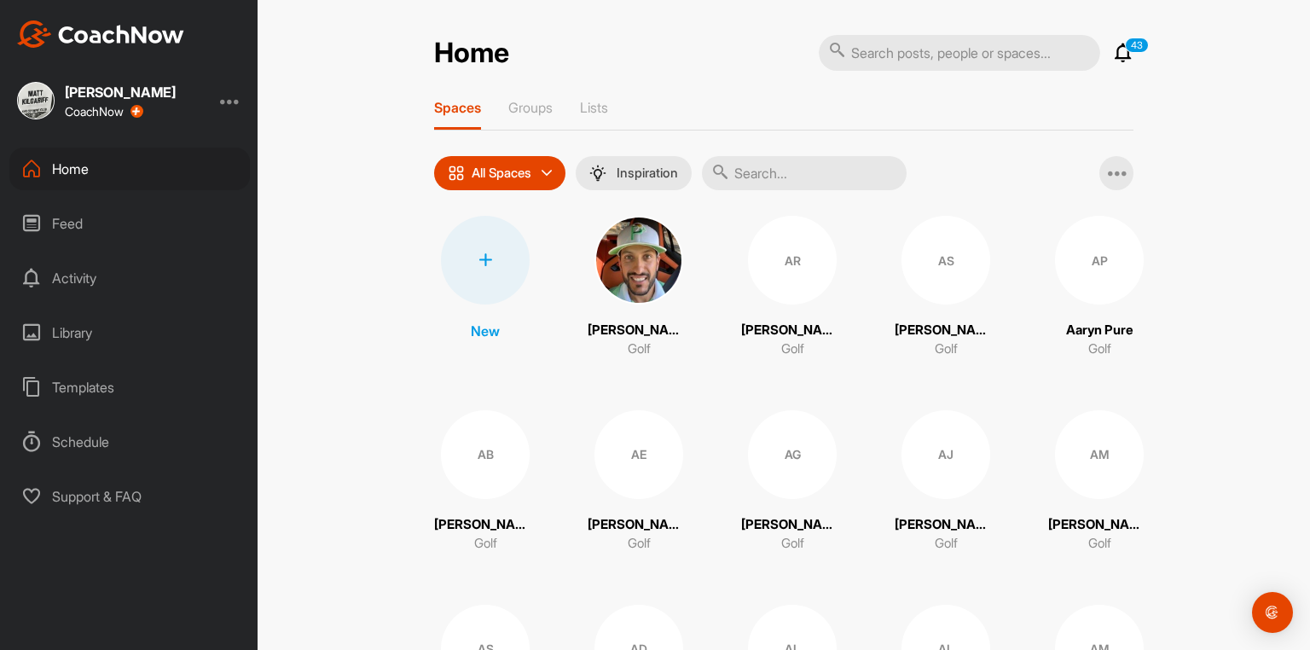
click at [818, 182] on input "text" at bounding box center [804, 173] width 205 height 34
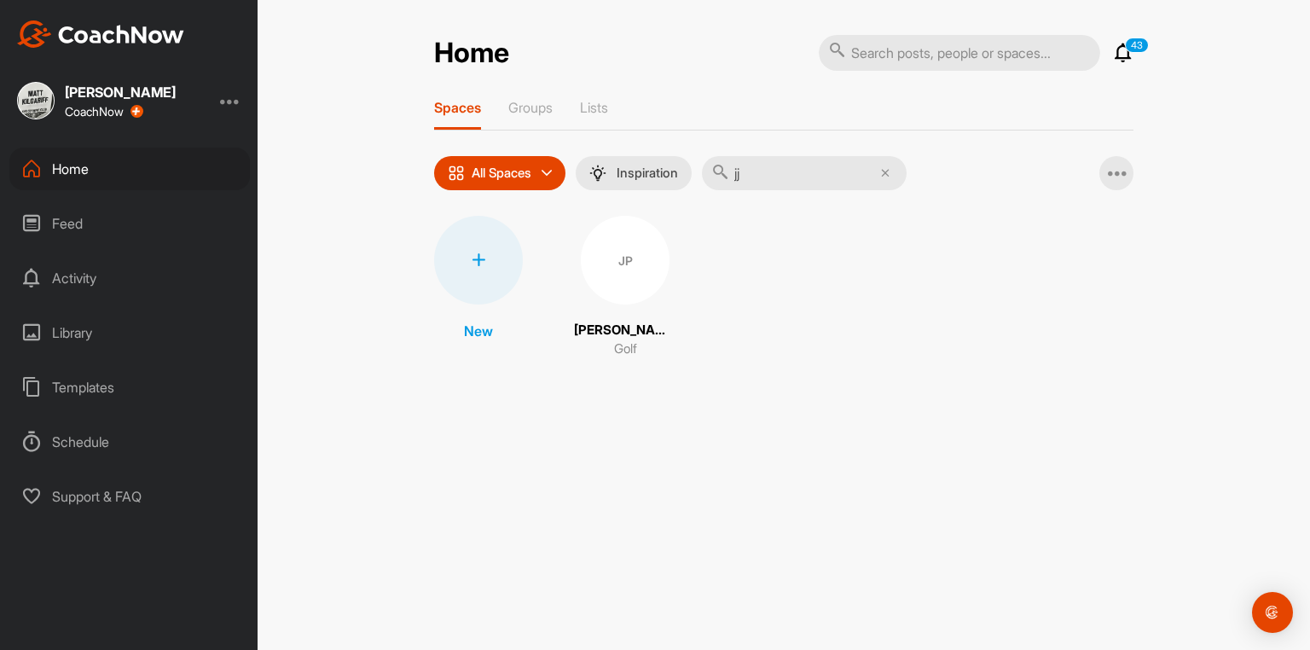
type input "jj"
click at [617, 274] on div "JP" at bounding box center [625, 260] width 89 height 89
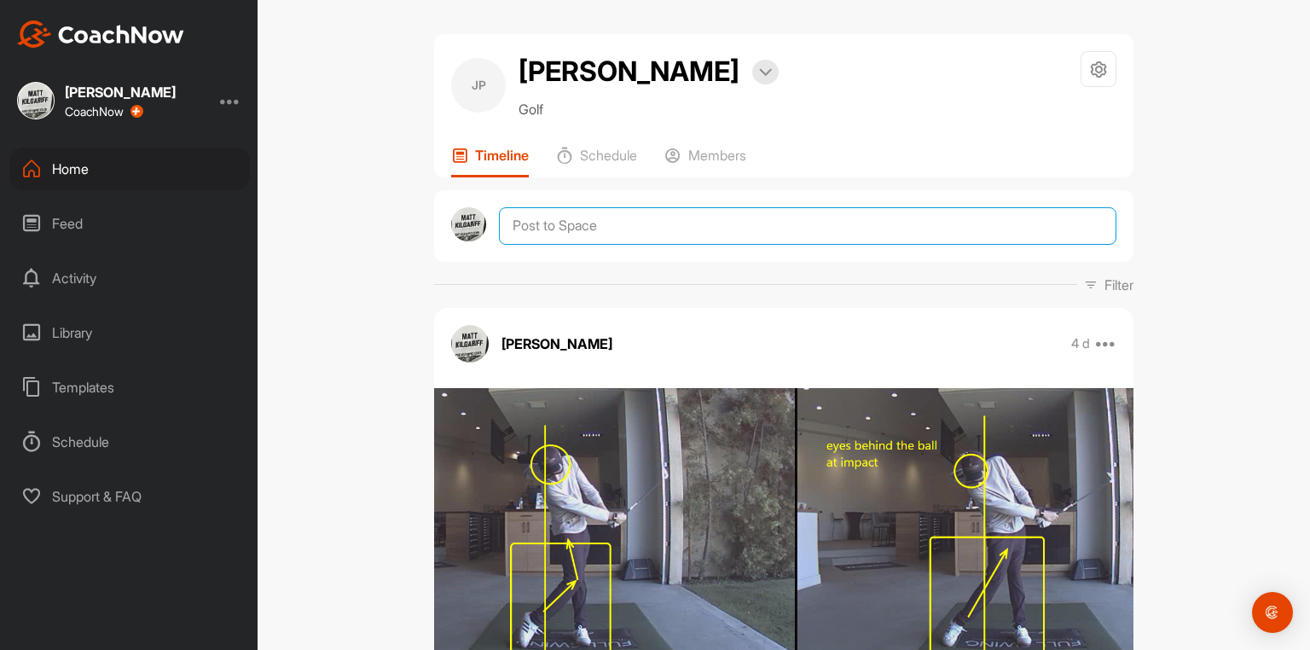
click at [758, 233] on textarea at bounding box center [808, 226] width 618 height 38
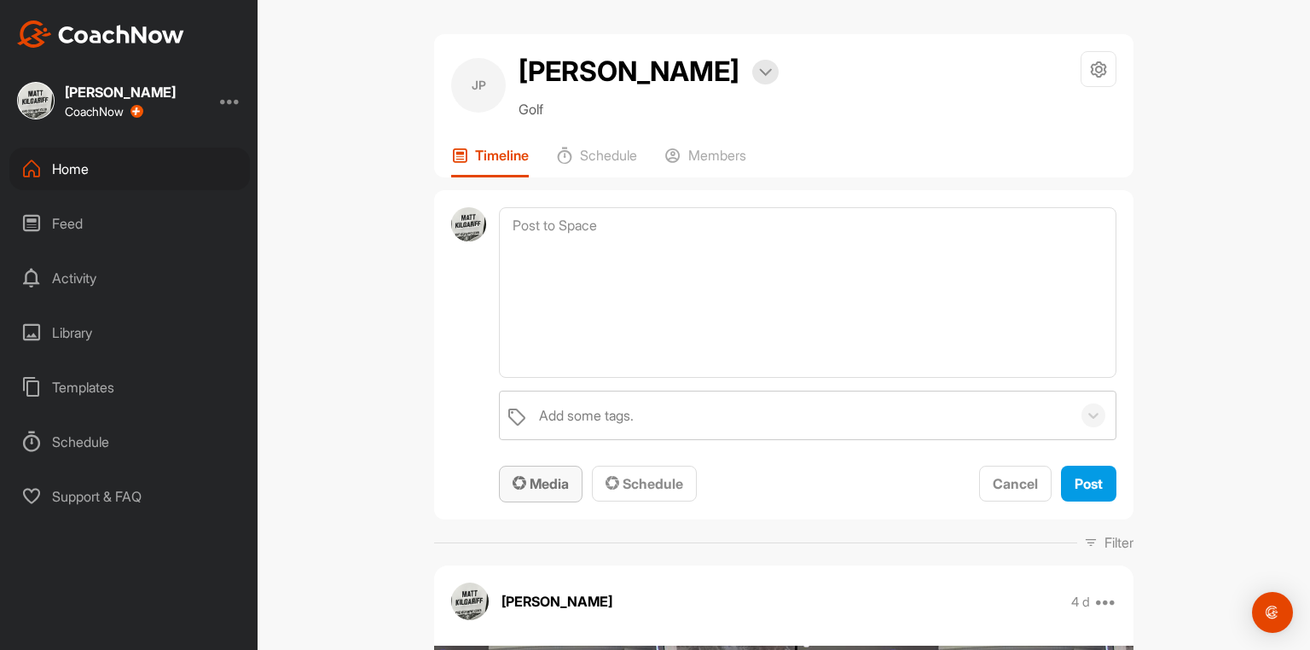
click at [547, 492] on span "Media" at bounding box center [541, 483] width 56 height 17
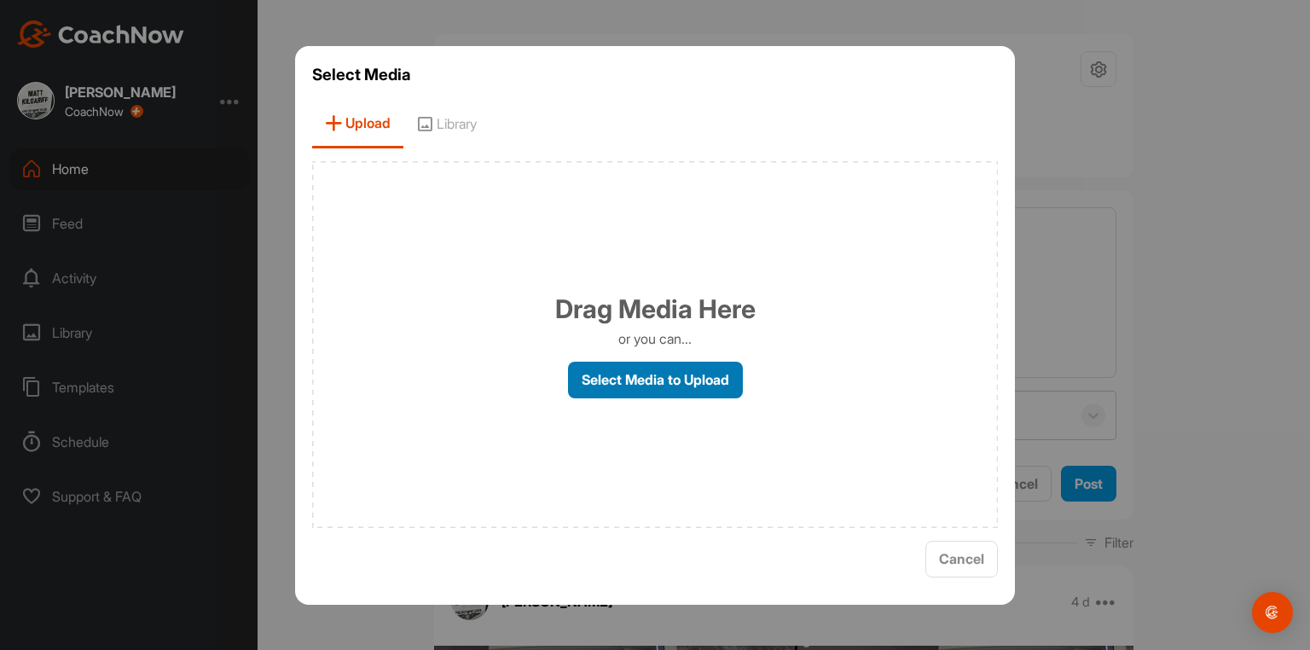
click at [656, 377] on label "Select Media to Upload" at bounding box center [655, 380] width 175 height 37
click at [0, 0] on input "Select Media to Upload" at bounding box center [0, 0] width 0 height 0
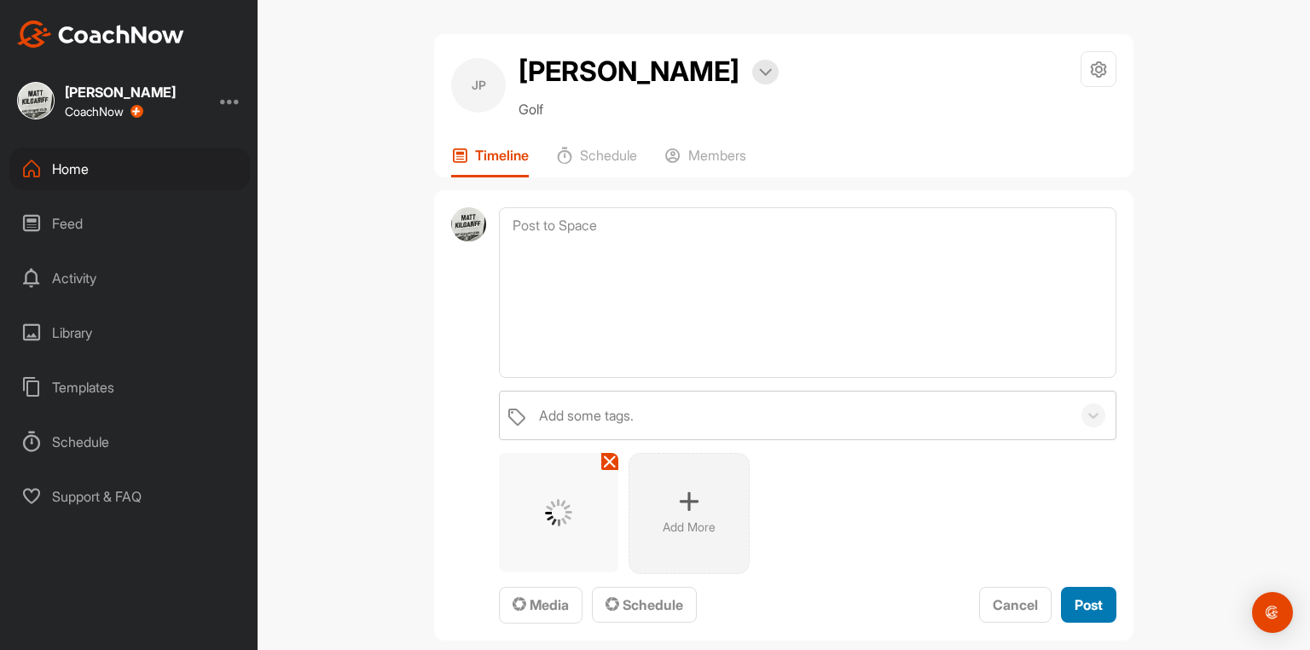
drag, startPoint x: 1093, startPoint y: 610, endPoint x: 1089, endPoint y: 579, distance: 31.0
click at [1092, 606] on div "Post" at bounding box center [1089, 605] width 28 height 20
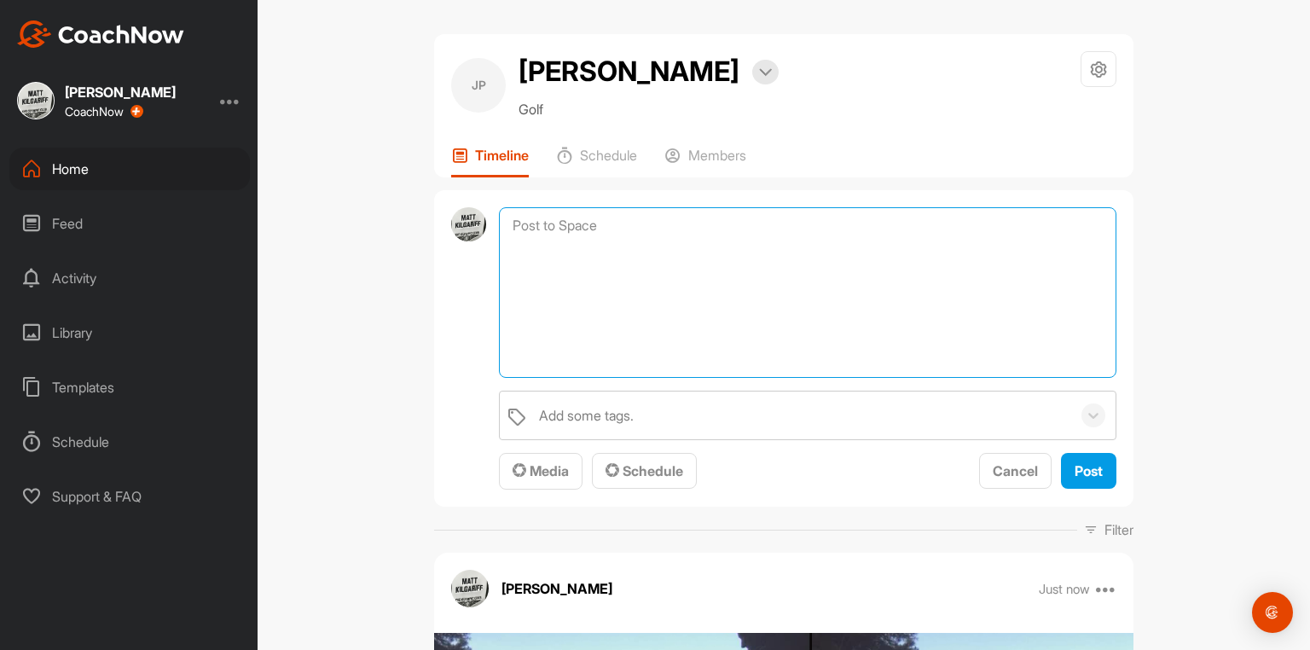
click at [755, 237] on textarea at bounding box center [808, 292] width 618 height 171
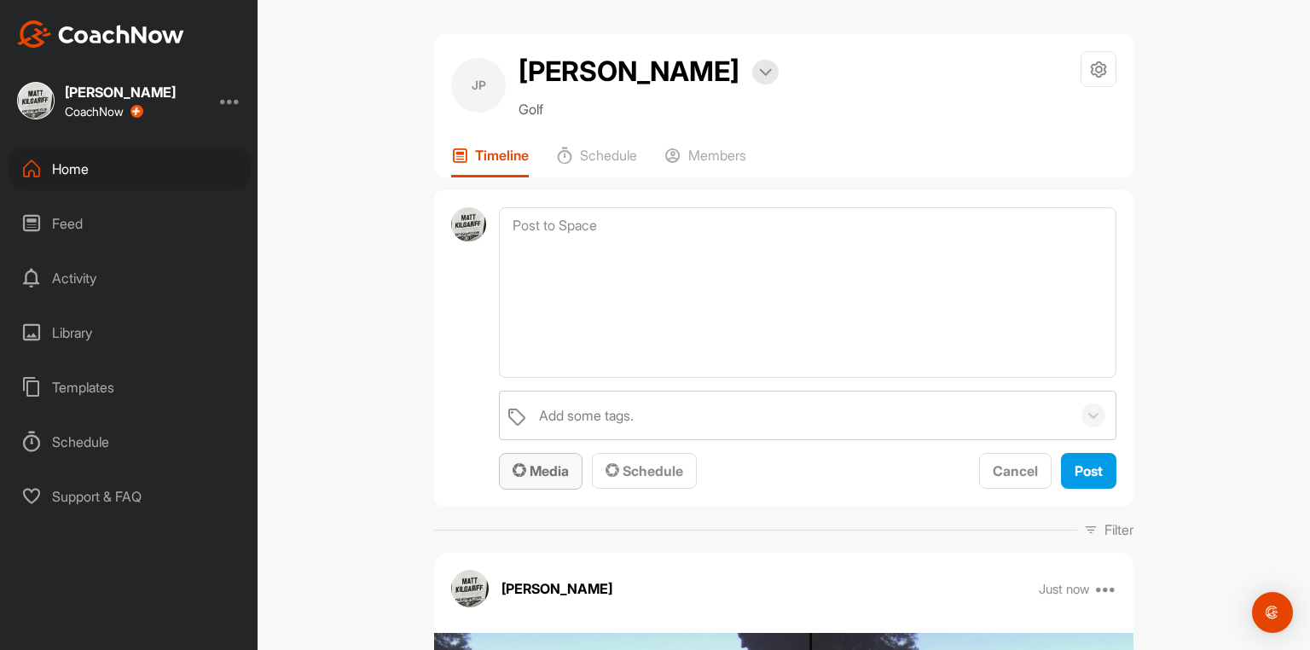
drag, startPoint x: 555, startPoint y: 489, endPoint x: 570, endPoint y: 480, distance: 17.6
click at [569, 481] on button "Media" at bounding box center [541, 471] width 84 height 37
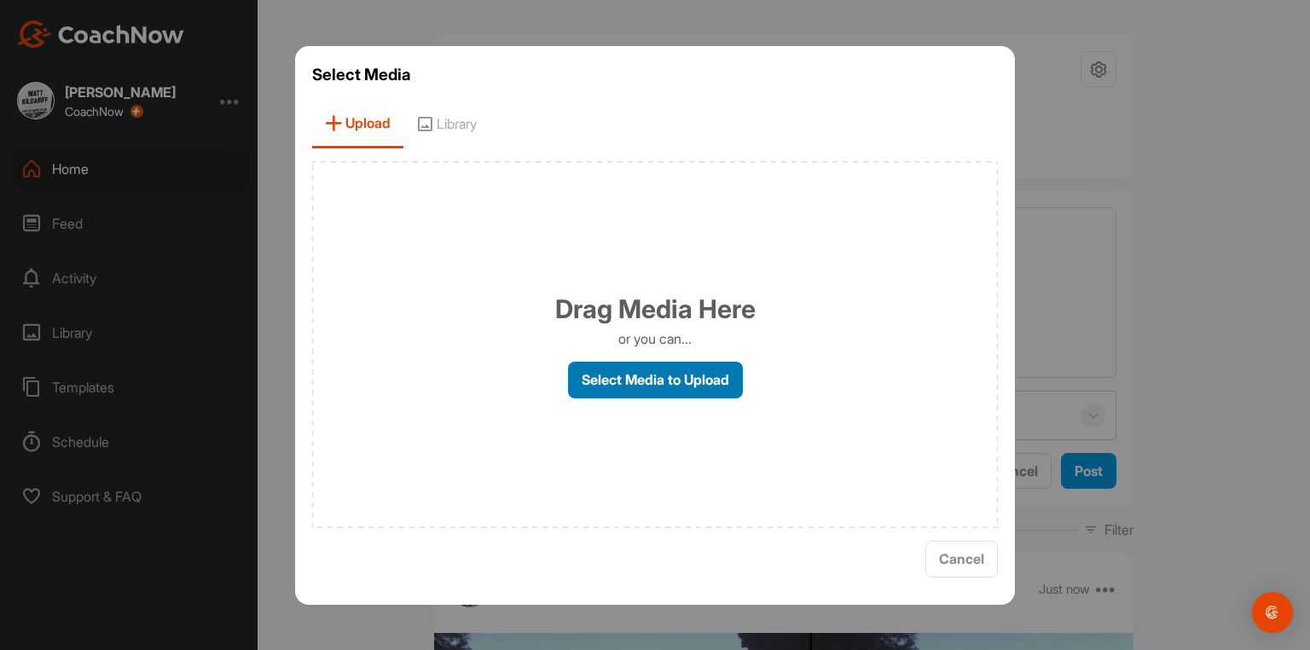
click at [650, 381] on label "Select Media to Upload" at bounding box center [655, 380] width 175 height 37
click at [0, 0] on input "Select Media to Upload" at bounding box center [0, 0] width 0 height 0
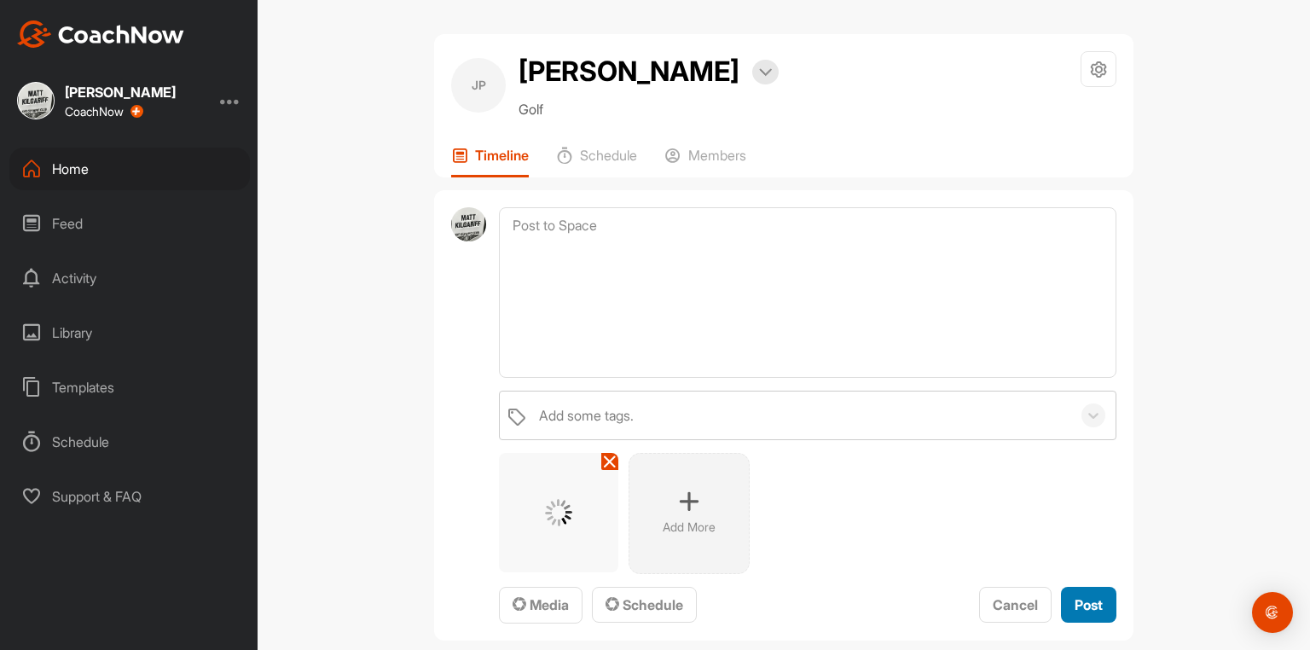
drag, startPoint x: 1088, startPoint y: 607, endPoint x: 1084, endPoint y: 594, distance: 14.1
click at [1088, 607] on div "Post" at bounding box center [1089, 605] width 28 height 20
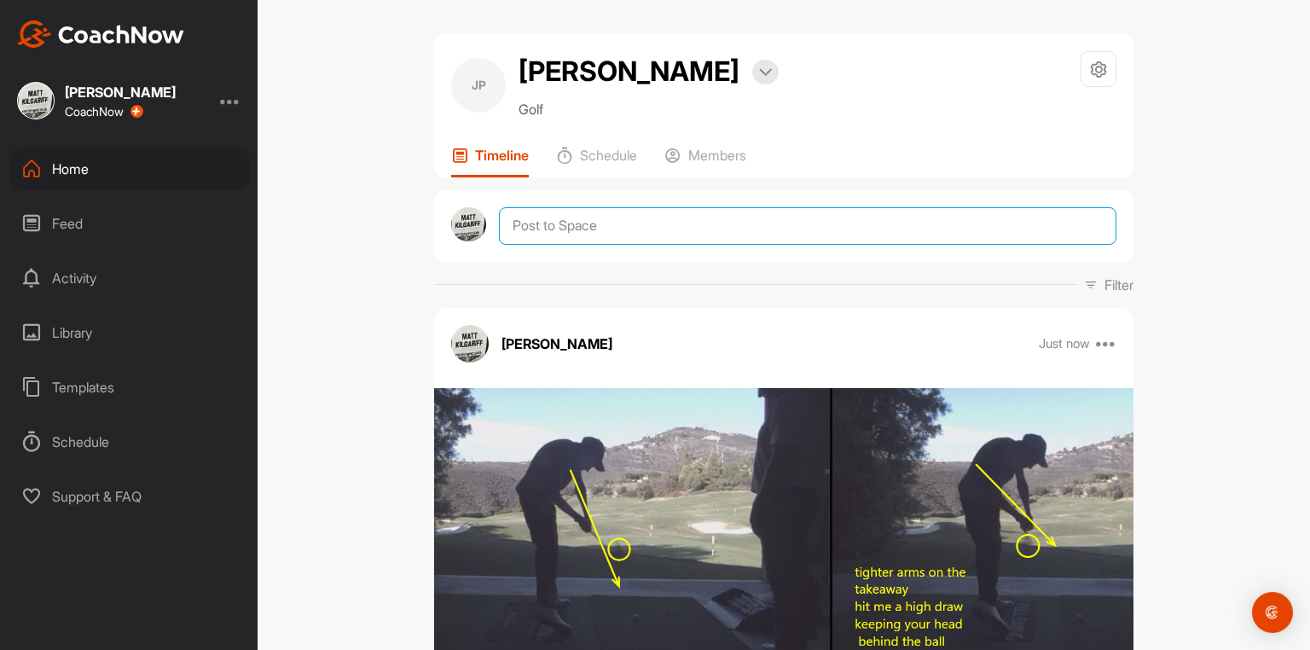
click at [737, 245] on textarea at bounding box center [808, 226] width 618 height 38
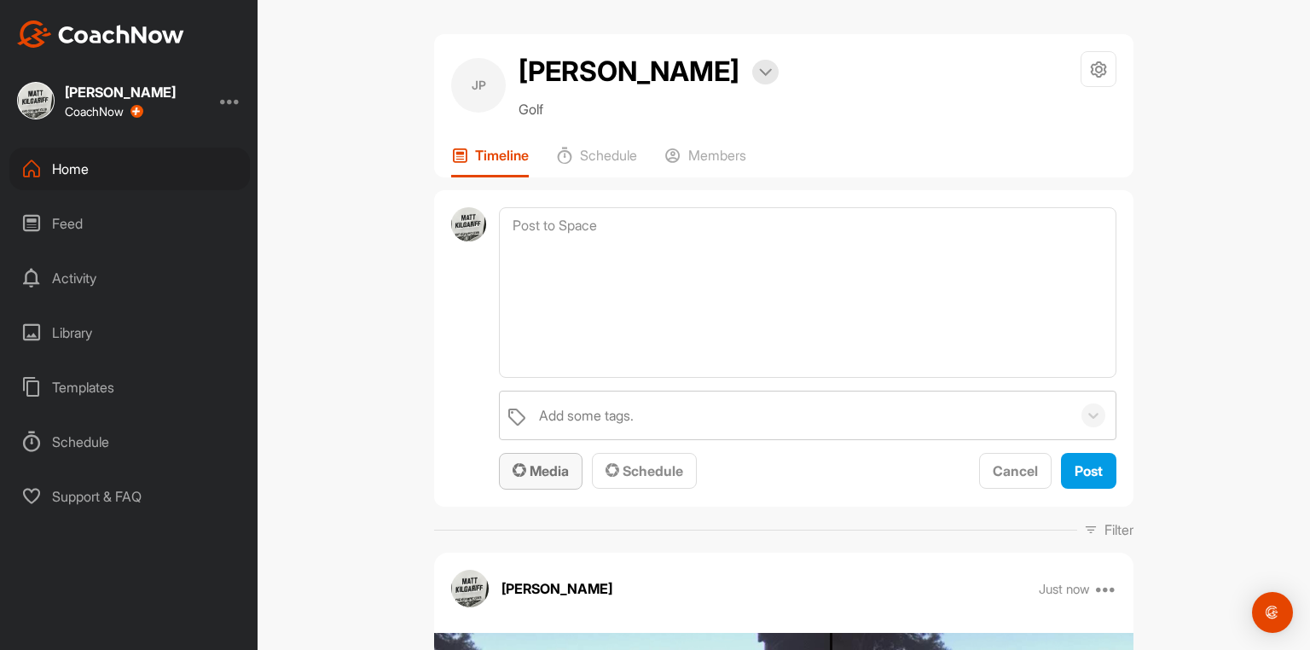
click at [551, 479] on span "Media" at bounding box center [541, 470] width 56 height 17
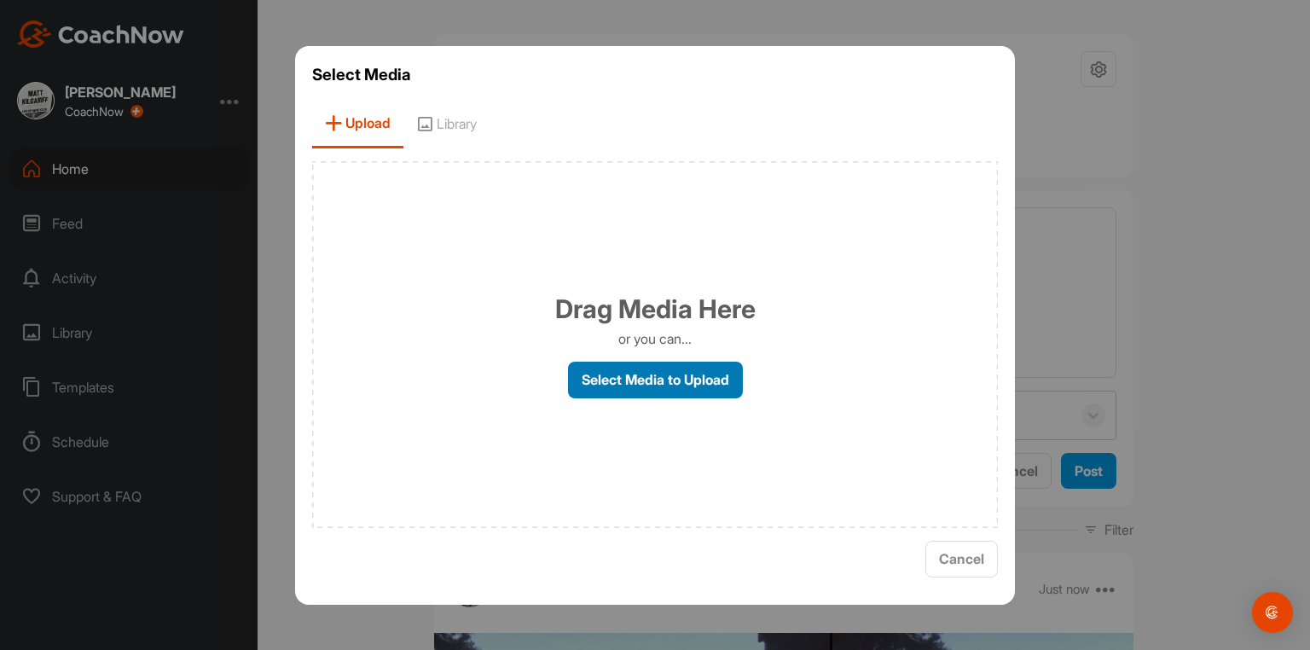
click at [653, 381] on label "Select Media to Upload" at bounding box center [655, 380] width 175 height 37
click at [0, 0] on input "Select Media to Upload" at bounding box center [0, 0] width 0 height 0
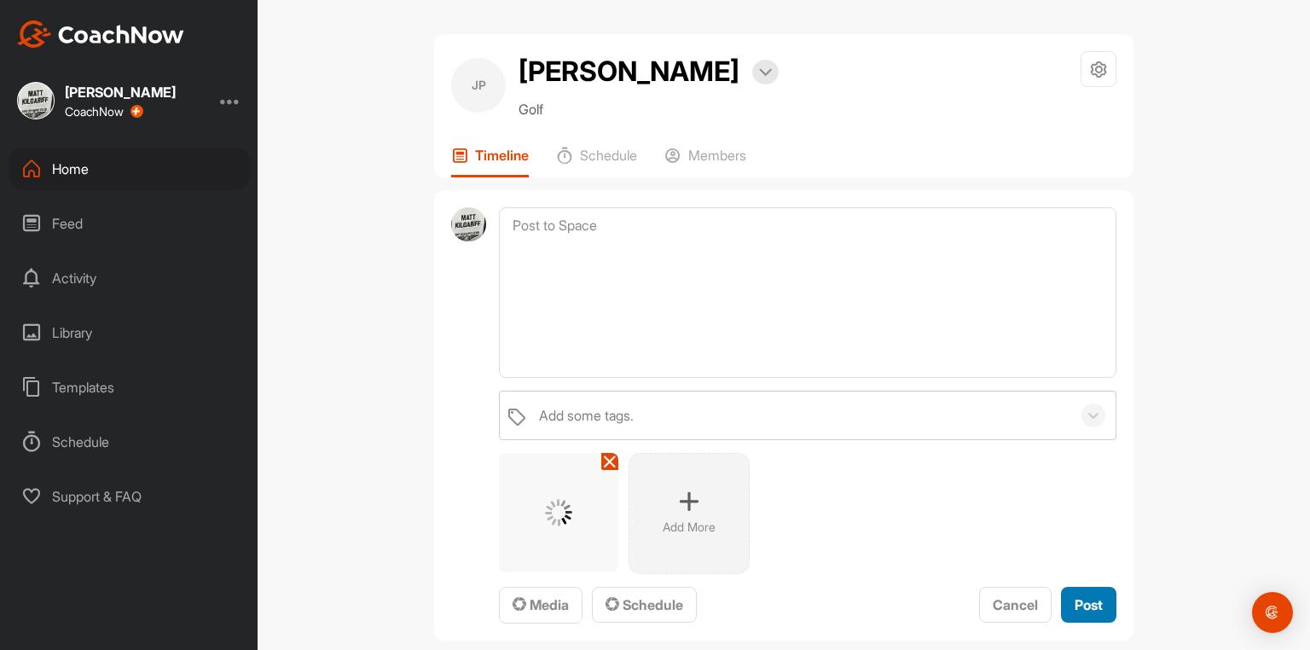
click at [1090, 613] on span "Post" at bounding box center [1089, 604] width 28 height 17
